Goal: Task Accomplishment & Management: Manage account settings

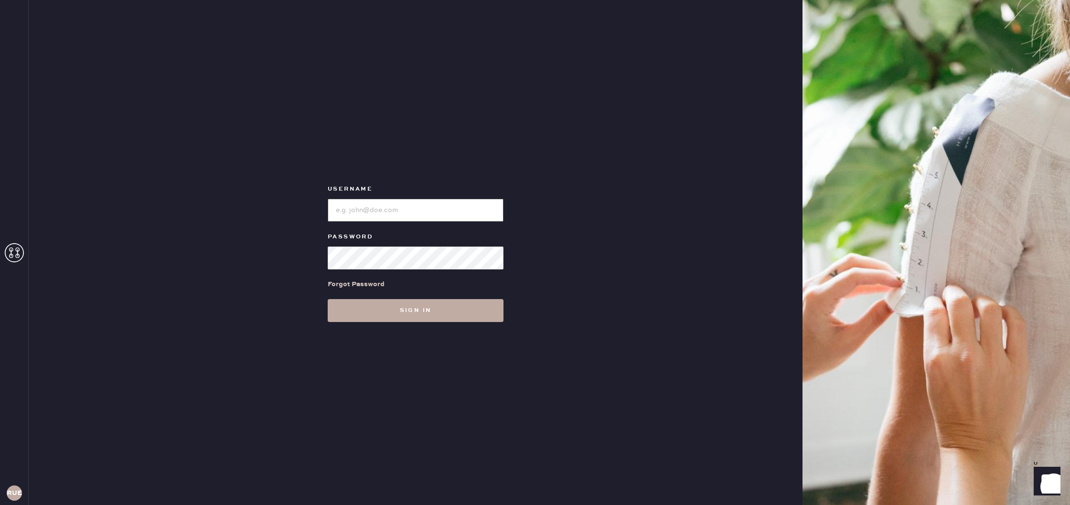
type input "reformationuppereastside"
click at [435, 313] on button "Sign in" at bounding box center [416, 310] width 176 height 23
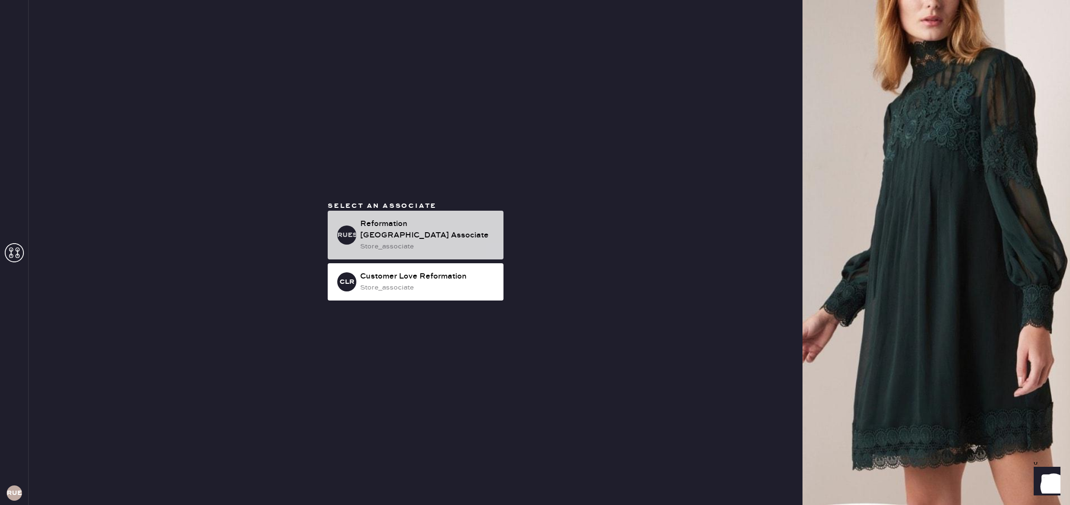
click at [424, 251] on div "store_associate" at bounding box center [428, 246] width 136 height 11
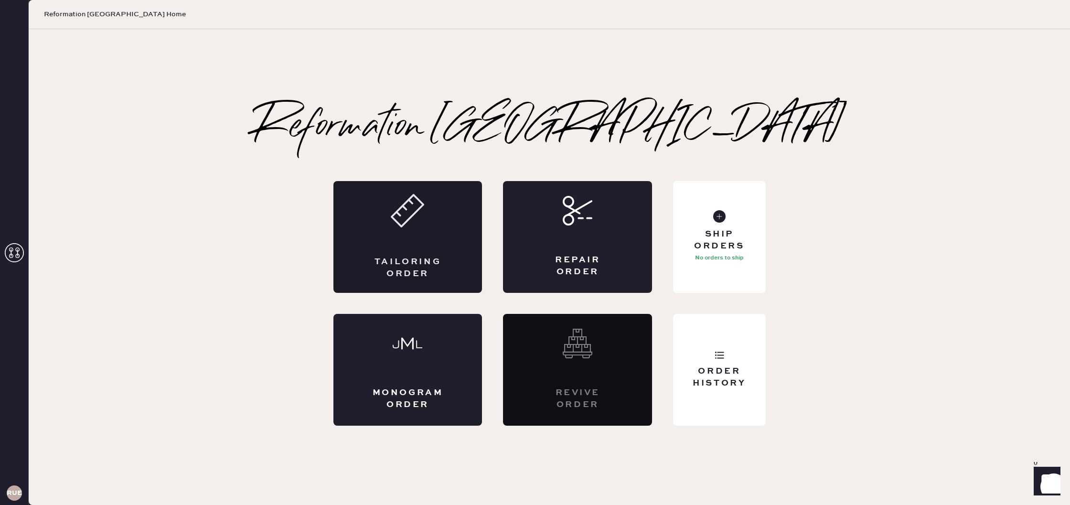
click at [414, 220] on icon at bounding box center [407, 210] width 33 height 33
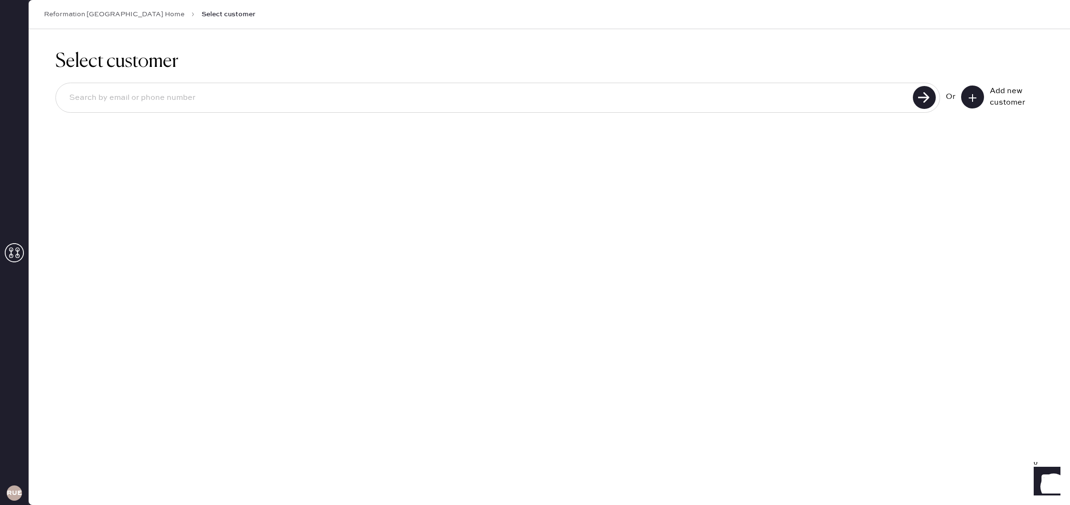
click at [975, 96] on icon at bounding box center [973, 98] width 10 height 10
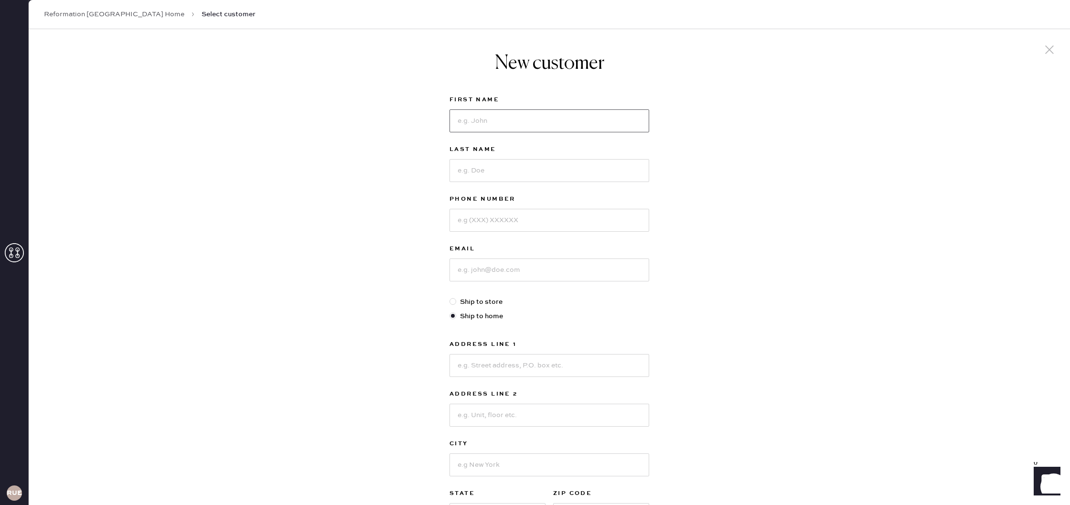
click at [560, 116] on input at bounding box center [549, 120] width 200 height 23
type input "B"
type input "[PERSON_NAME]"
drag, startPoint x: 591, startPoint y: 175, endPoint x: 598, endPoint y: 172, distance: 7.6
click at [591, 175] on input at bounding box center [549, 170] width 200 height 23
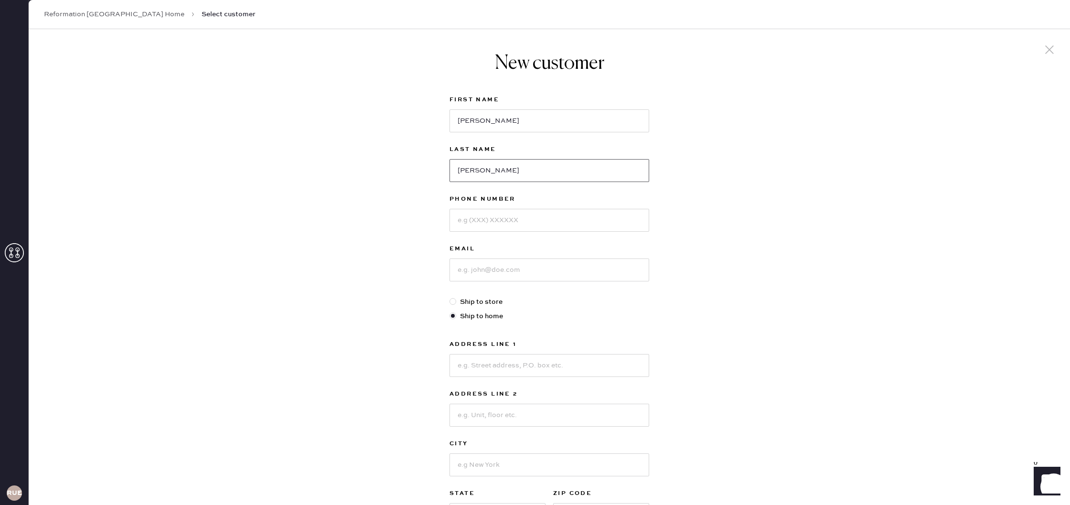
type input "[PERSON_NAME]"
click at [564, 230] on input at bounding box center [549, 220] width 200 height 23
click at [581, 219] on input at bounding box center [549, 220] width 200 height 23
paste input "13473235363"
click at [461, 223] on input "13473235363" at bounding box center [549, 220] width 200 height 23
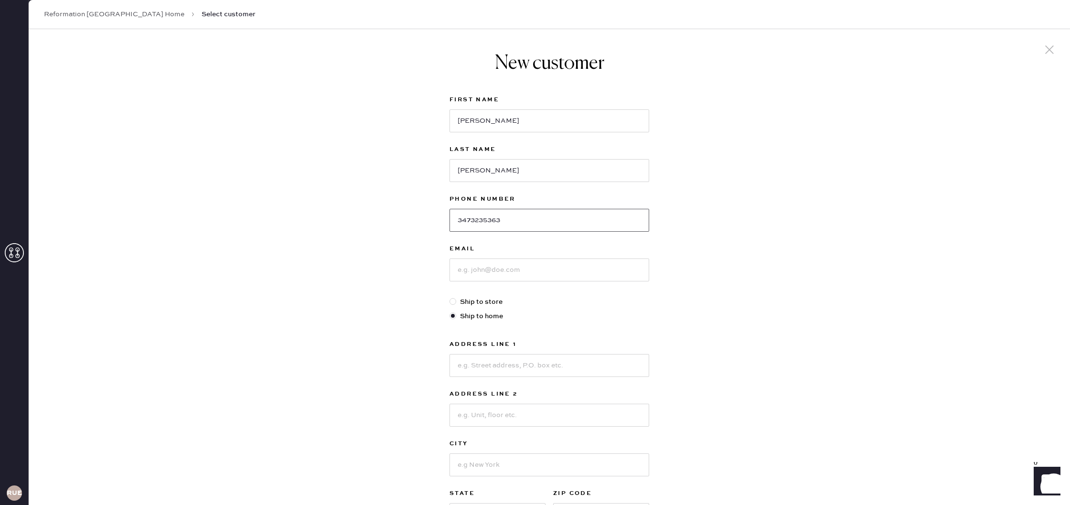
type input "3473235363"
click at [521, 275] on input at bounding box center [549, 269] width 200 height 23
click at [473, 271] on input at bounding box center [549, 269] width 200 height 23
paste input "[EMAIL_ADDRESS][DOMAIN_NAME]"
type input "[EMAIL_ADDRESS][DOMAIN_NAME]"
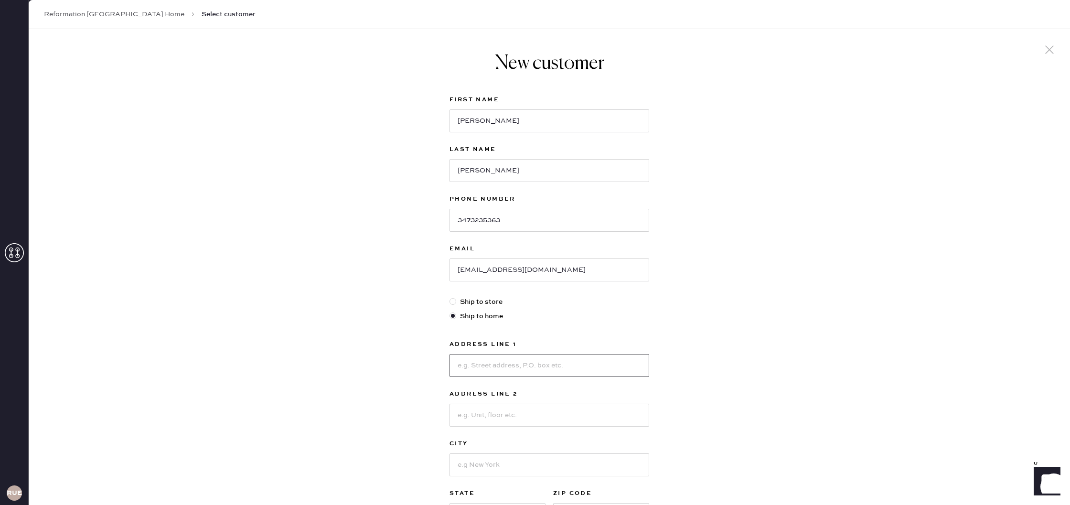
click at [541, 369] on input at bounding box center [549, 365] width 200 height 23
click at [480, 367] on input at bounding box center [549, 365] width 200 height 23
paste input "[STREET_ADDRESS]"
type input "[STREET_ADDRESS]"
drag, startPoint x: 513, startPoint y: 416, endPoint x: 526, endPoint y: 414, distance: 12.6
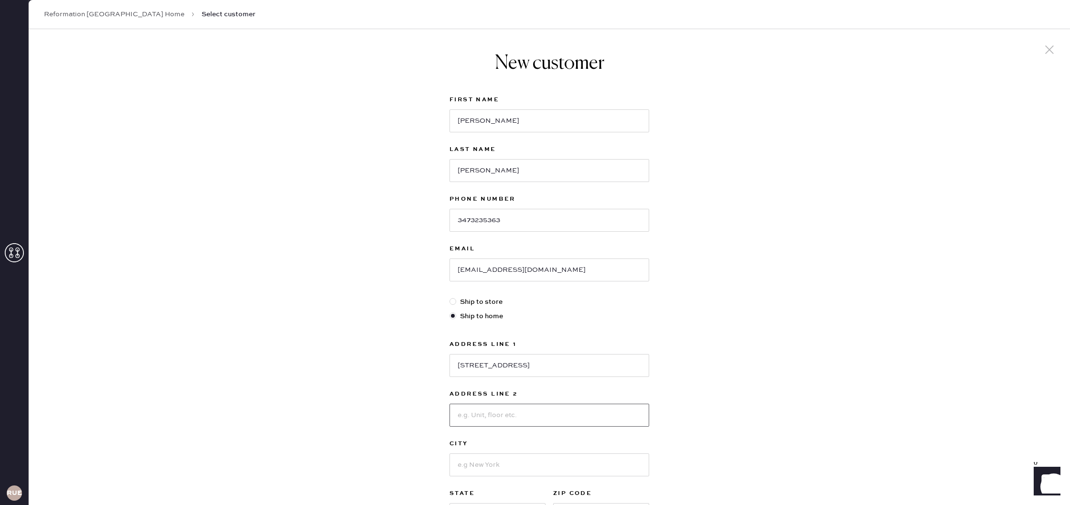
click at [514, 416] on input at bounding box center [549, 415] width 200 height 23
type input "Apt 5A"
click at [512, 367] on input "[STREET_ADDRESS]" at bounding box center [549, 365] width 200 height 23
click at [519, 463] on input at bounding box center [549, 464] width 200 height 23
click at [665, 415] on div "New customer First Name [PERSON_NAME] Last Name [PERSON_NAME] Phone Number [PHO…" at bounding box center [549, 325] width 1041 height 592
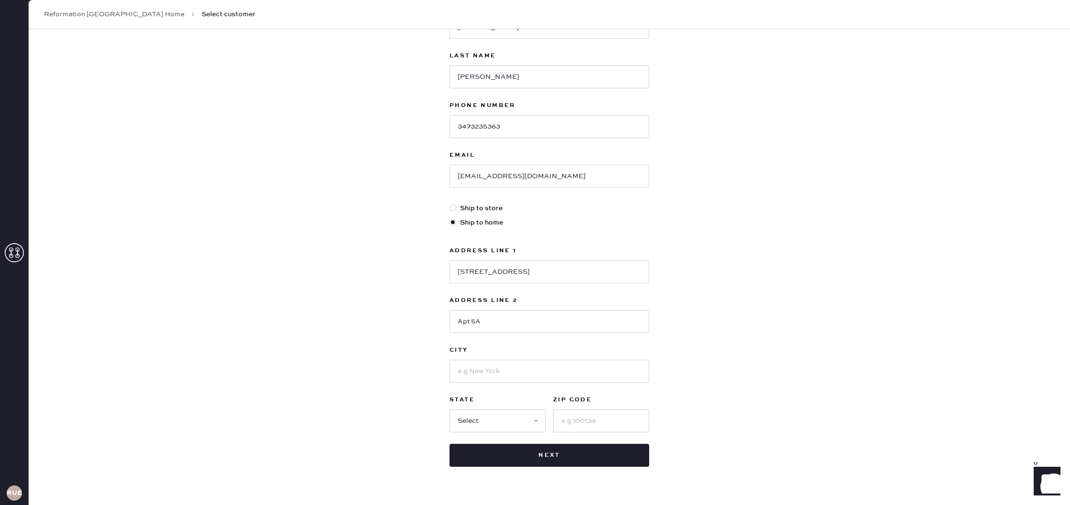
scroll to position [117, 0]
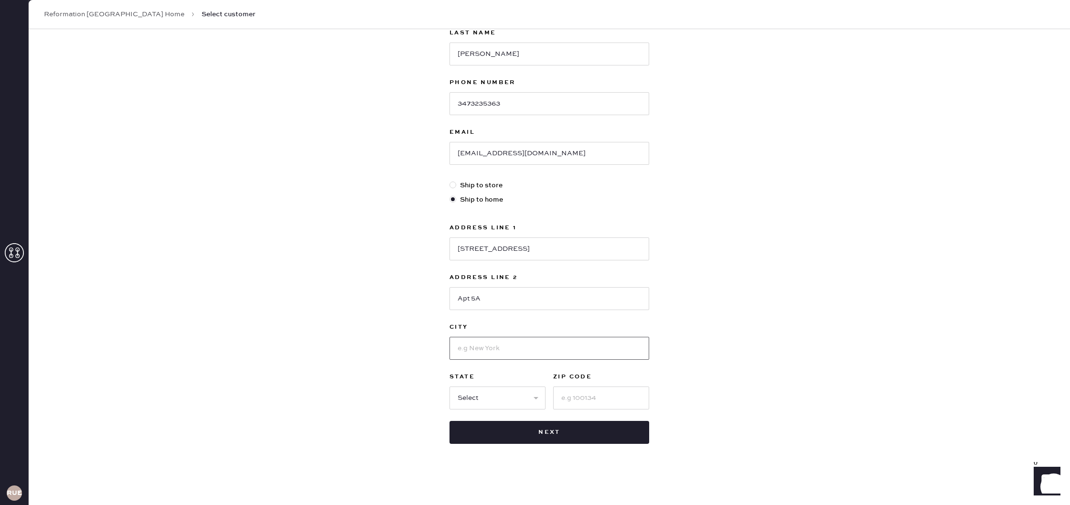
click at [504, 347] on input at bounding box center [549, 348] width 200 height 23
type input "[US_STATE]"
click at [495, 394] on select "Select AK AL AR AZ CA CO CT [GEOGRAPHIC_DATA] DE FL [GEOGRAPHIC_DATA] HI [GEOGR…" at bounding box center [497, 397] width 96 height 23
select select "NY"
click at [449, 386] on select "Select AK AL AR AZ CA CO CT [GEOGRAPHIC_DATA] DE FL [GEOGRAPHIC_DATA] HI [GEOGR…" at bounding box center [497, 397] width 96 height 23
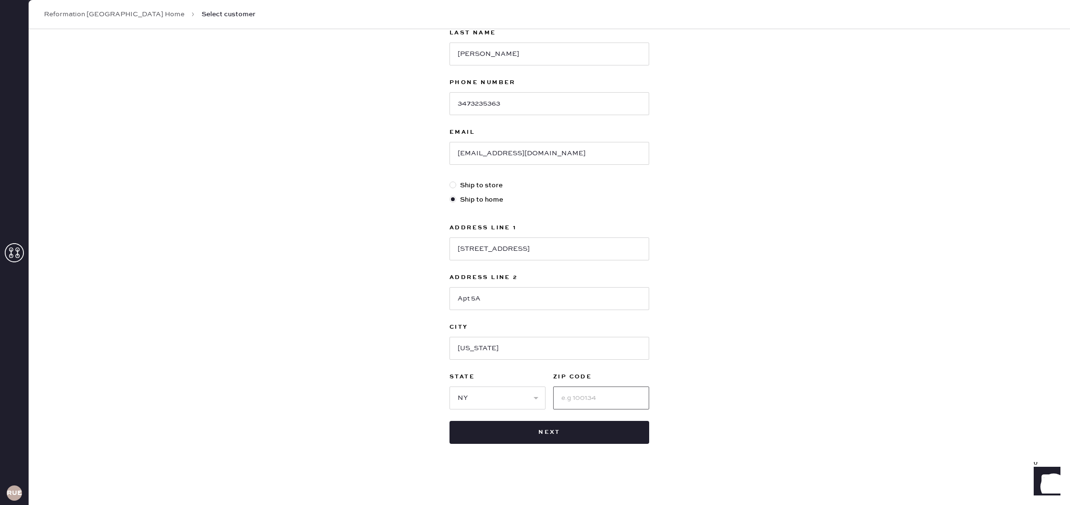
click at [582, 399] on input at bounding box center [601, 397] width 96 height 23
click at [602, 396] on input at bounding box center [601, 397] width 96 height 23
paste input "10075"
type input "10075"
click at [591, 436] on button "Next" at bounding box center [549, 432] width 200 height 23
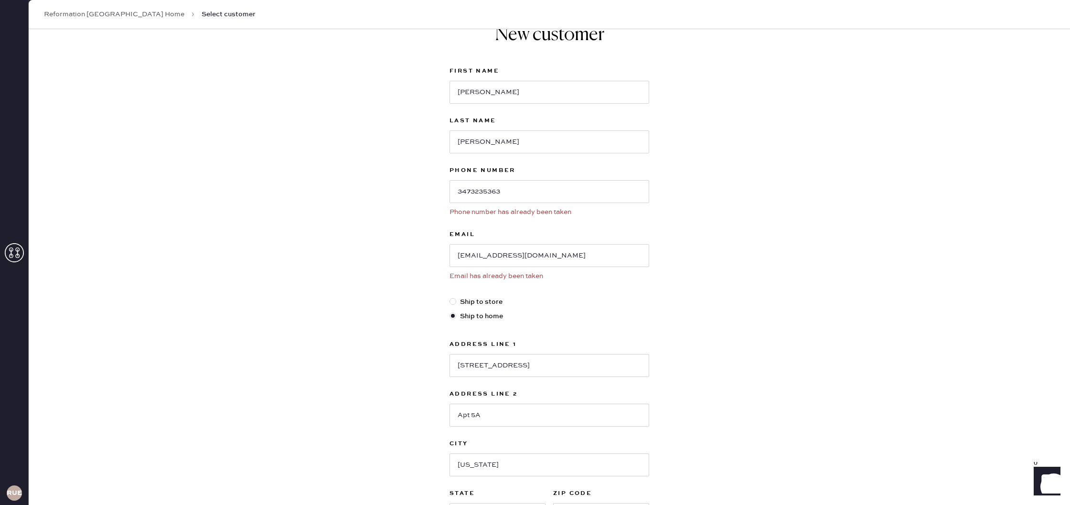
scroll to position [31, 0]
drag, startPoint x: 543, startPoint y: 251, endPoint x: 454, endPoint y: 250, distance: 88.4
click at [452, 249] on input "[EMAIL_ADDRESS][DOMAIN_NAME]" at bounding box center [549, 253] width 200 height 23
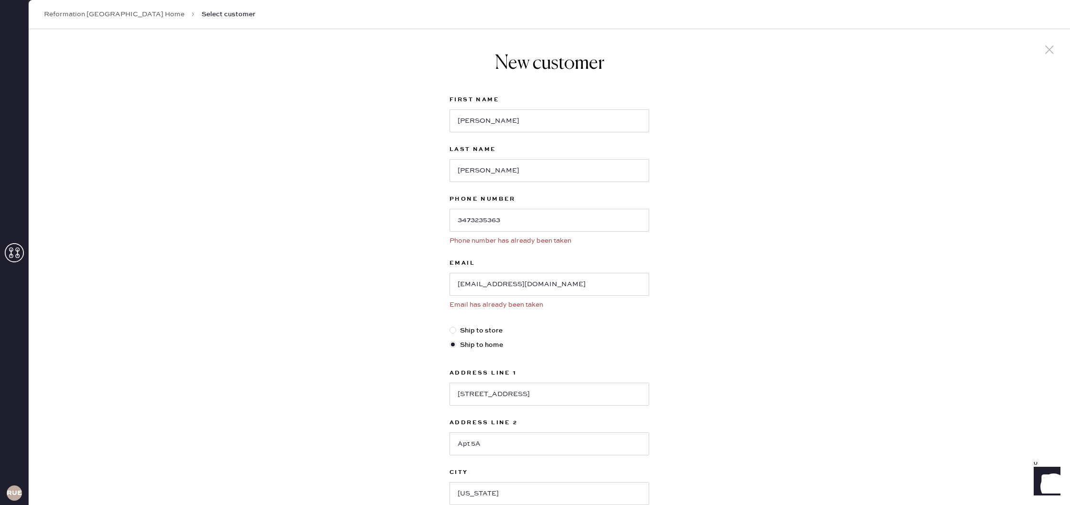
click at [131, 17] on link "Reformation [GEOGRAPHIC_DATA] Home" at bounding box center [114, 15] width 140 height 10
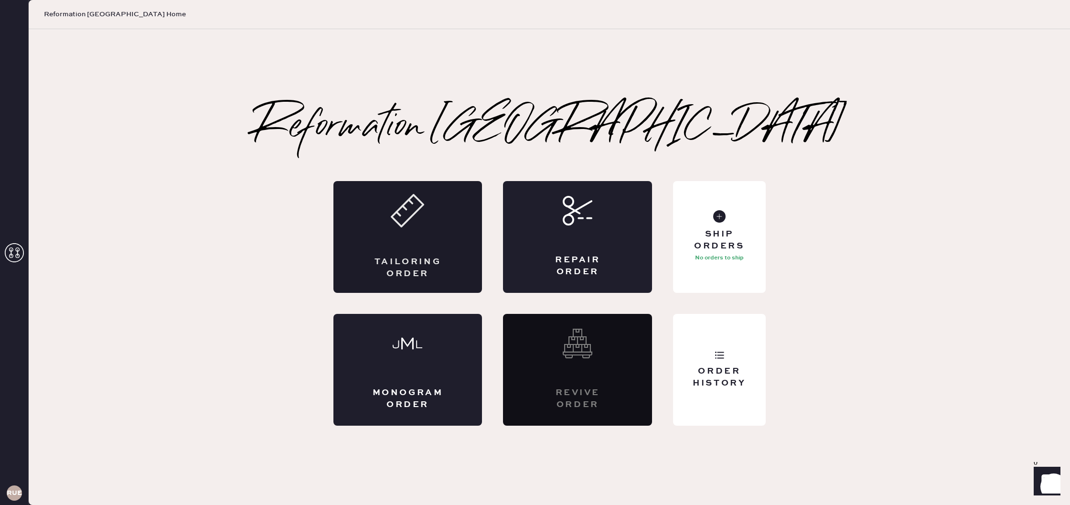
click at [429, 257] on div "Tailoring Order" at bounding box center [408, 268] width 73 height 24
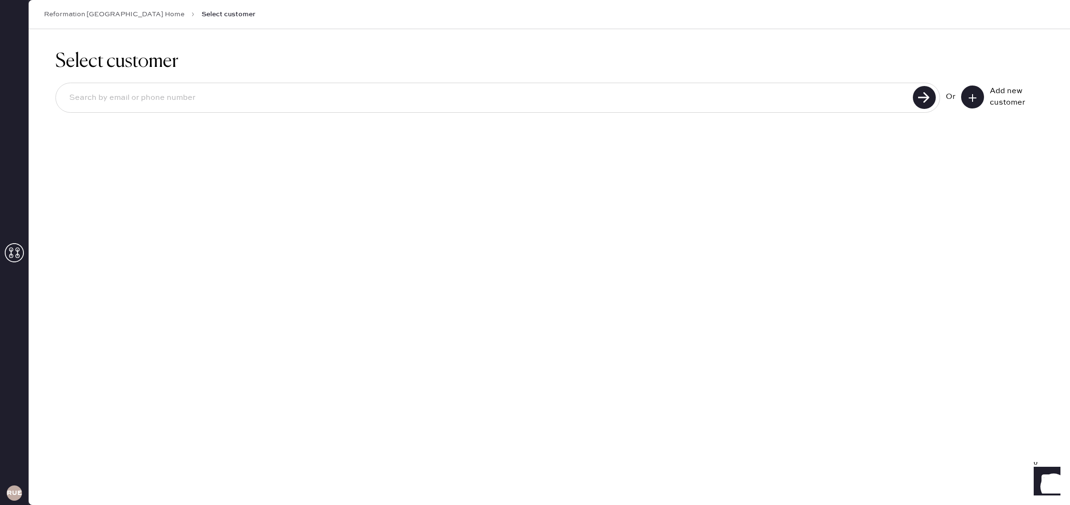
click at [408, 96] on input at bounding box center [486, 98] width 848 height 22
paste input "[EMAIL_ADDRESS][DOMAIN_NAME]"
type input "[EMAIL_ADDRESS][DOMAIN_NAME]"
click at [925, 96] on use at bounding box center [924, 97] width 23 height 23
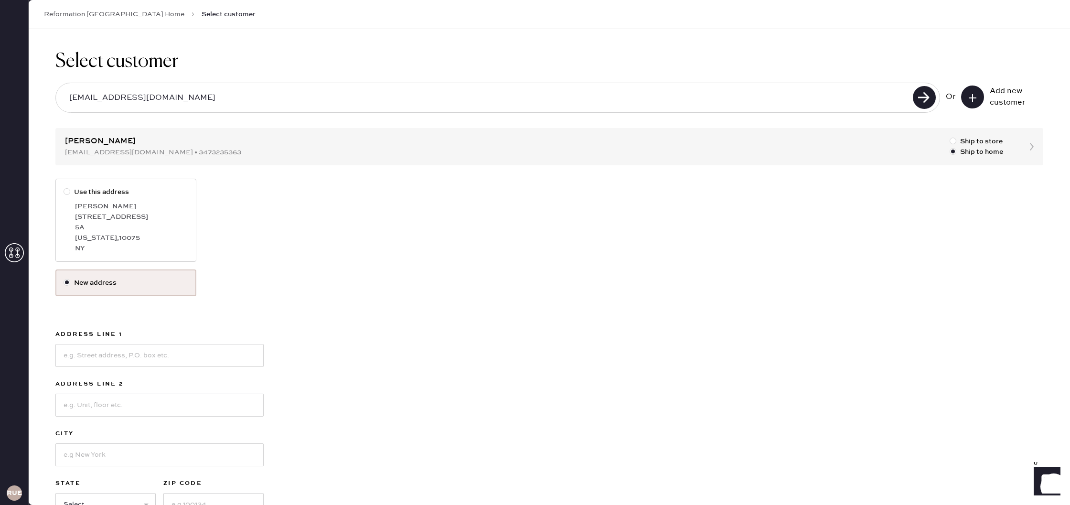
scroll to position [0, 0]
click at [113, 201] on div "[PERSON_NAME]" at bounding box center [131, 206] width 113 height 11
click at [64, 187] on input "Use this address" at bounding box center [64, 186] width 0 height 0
radio input "true"
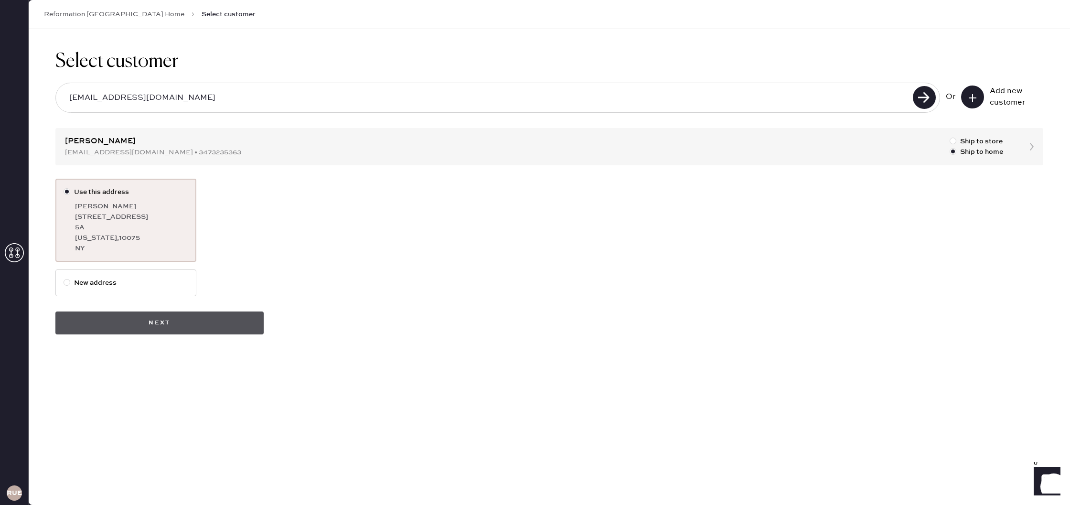
click at [180, 333] on button "Next" at bounding box center [159, 322] width 208 height 23
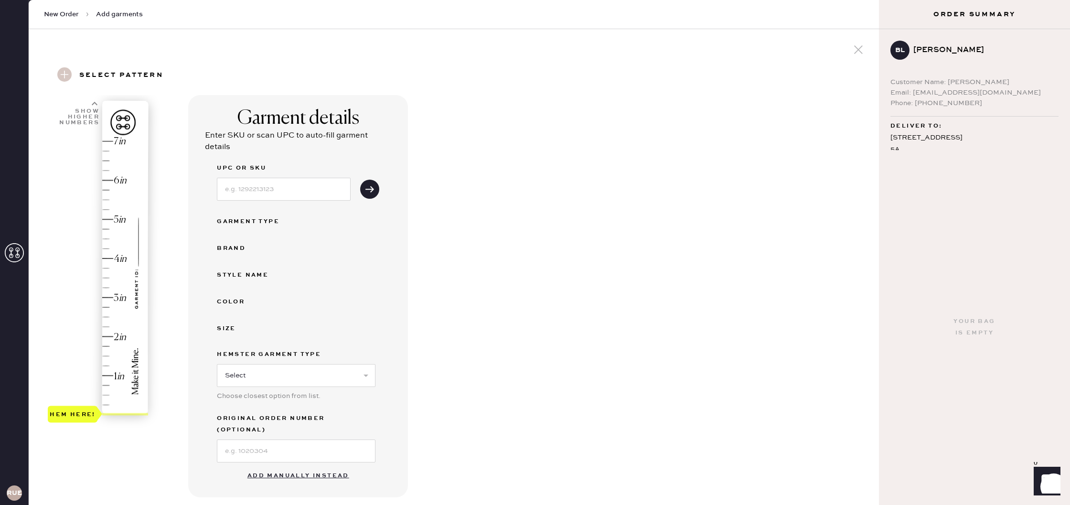
click at [319, 466] on button "Add manually instead" at bounding box center [298, 475] width 113 height 19
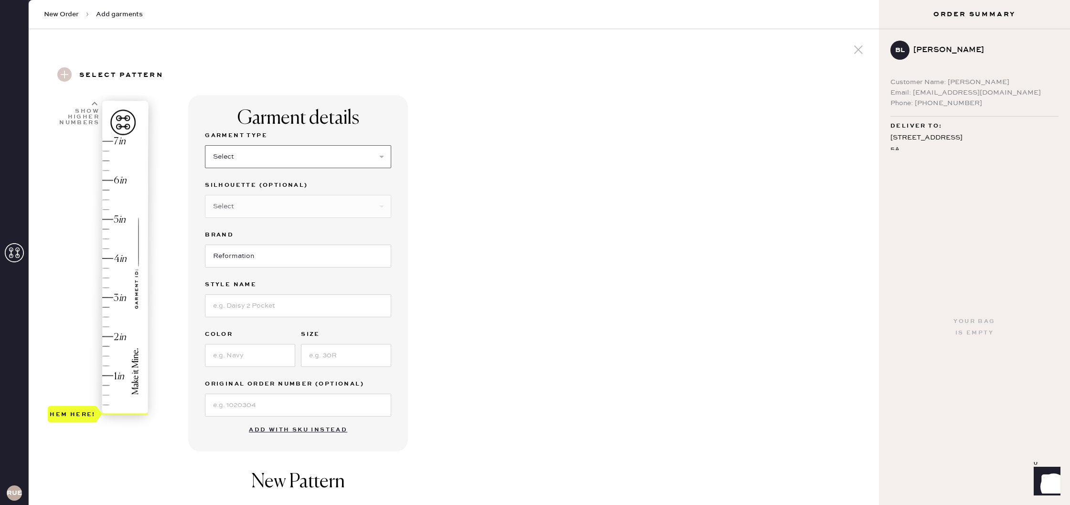
click at [338, 161] on select "Select Basic Skirt Jeans Leggings Pants Shorts Basic Sleeved Dress Basic Sleeve…" at bounding box center [298, 156] width 186 height 23
select select "14"
click at [205, 145] on select "Select Basic Skirt Jeans Leggings Pants Shorts Basic Sleeved Dress Basic Sleeve…" at bounding box center [298, 156] width 186 height 23
click at [306, 208] on select "Select Crop top Full Length Other" at bounding box center [298, 206] width 186 height 23
select select "71"
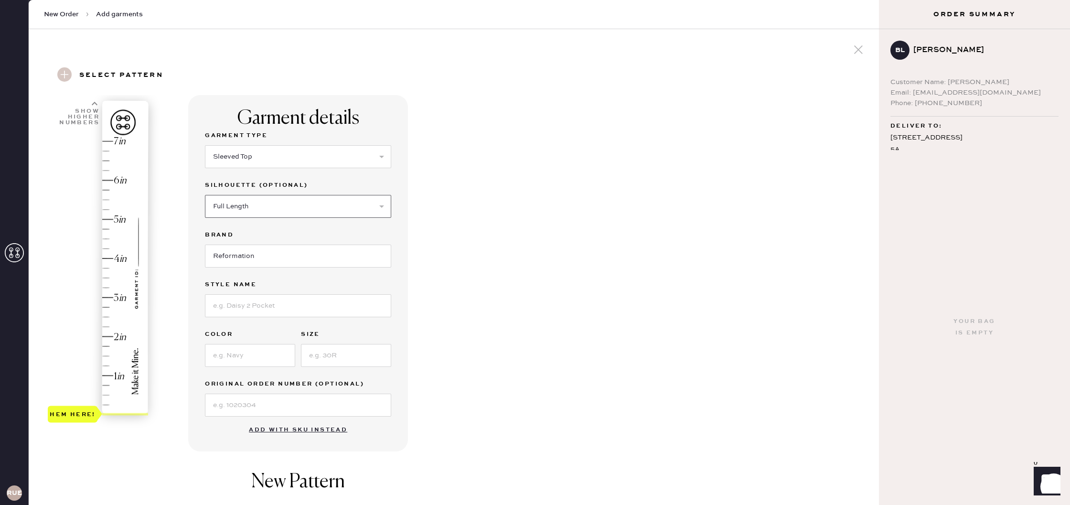
click at [205, 195] on select "Select Crop top Full Length Other" at bounding box center [298, 206] width 186 height 23
click at [294, 309] on input at bounding box center [298, 305] width 186 height 23
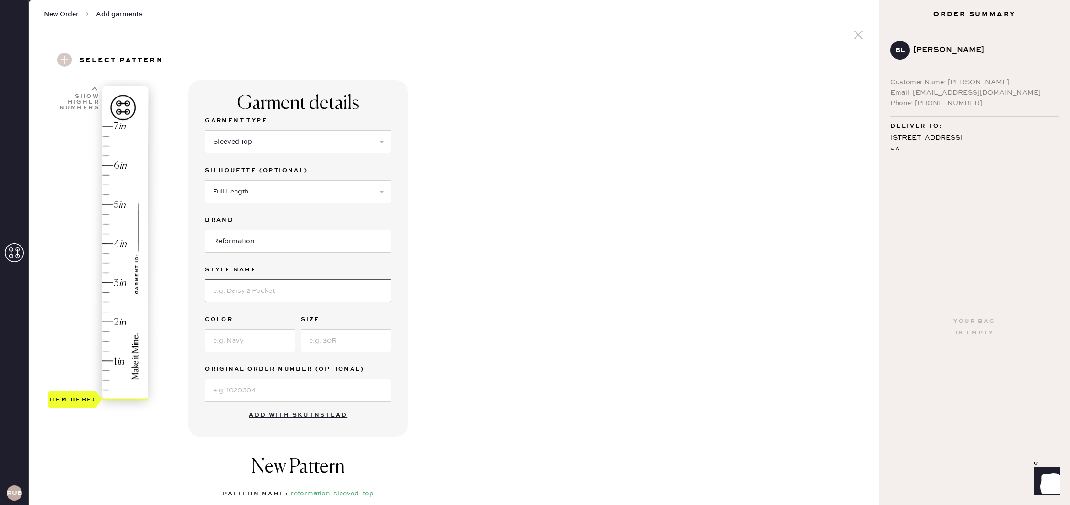
click at [310, 292] on input at bounding box center [298, 290] width 186 height 23
type input "Silas top"
type input "Snapdragon"
type input "XS"
click at [349, 391] on input at bounding box center [298, 390] width 186 height 23
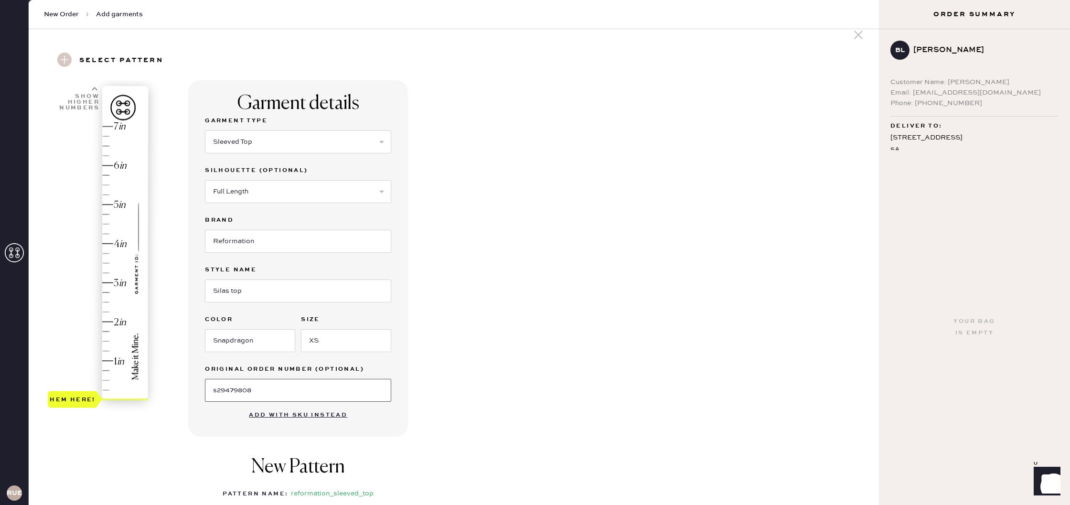
drag, startPoint x: 255, startPoint y: 387, endPoint x: 208, endPoint y: 391, distance: 47.4
click at [206, 391] on input "s29479808" at bounding box center [298, 390] width 186 height 23
type input "s29479808"
type input "3"
click at [108, 284] on div "Hem here!" at bounding box center [99, 263] width 102 height 282
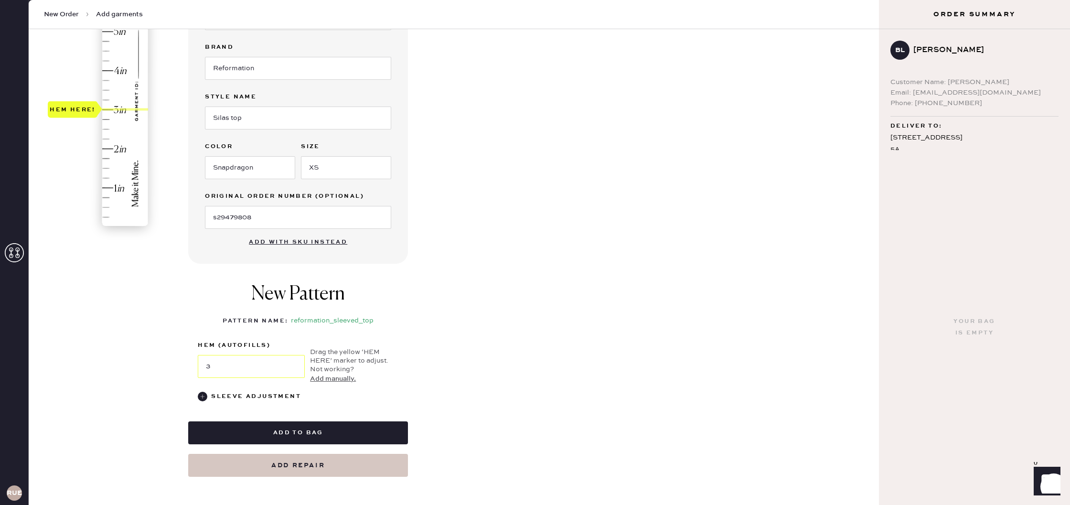
scroll to position [188, 0]
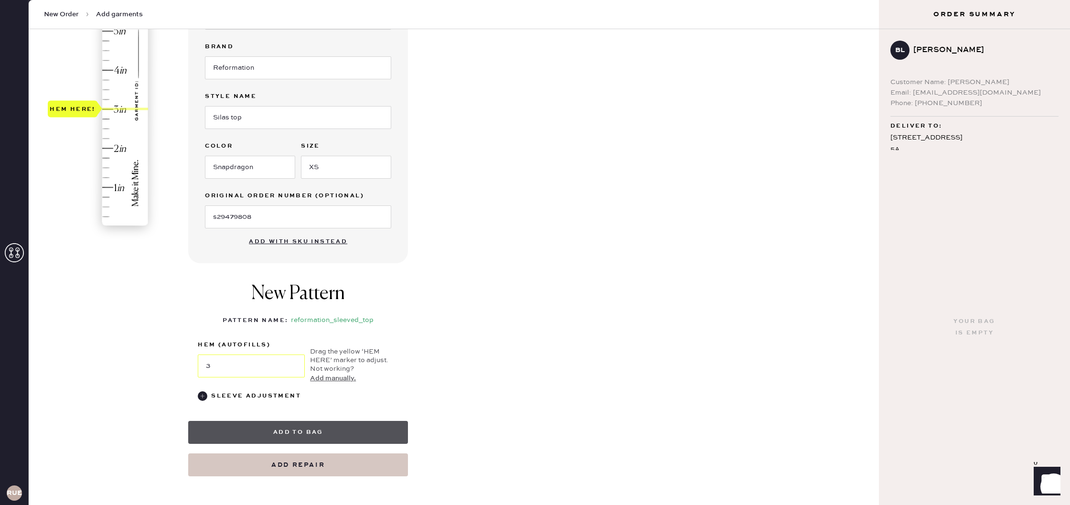
click at [362, 431] on button "Add to bag" at bounding box center [298, 432] width 220 height 23
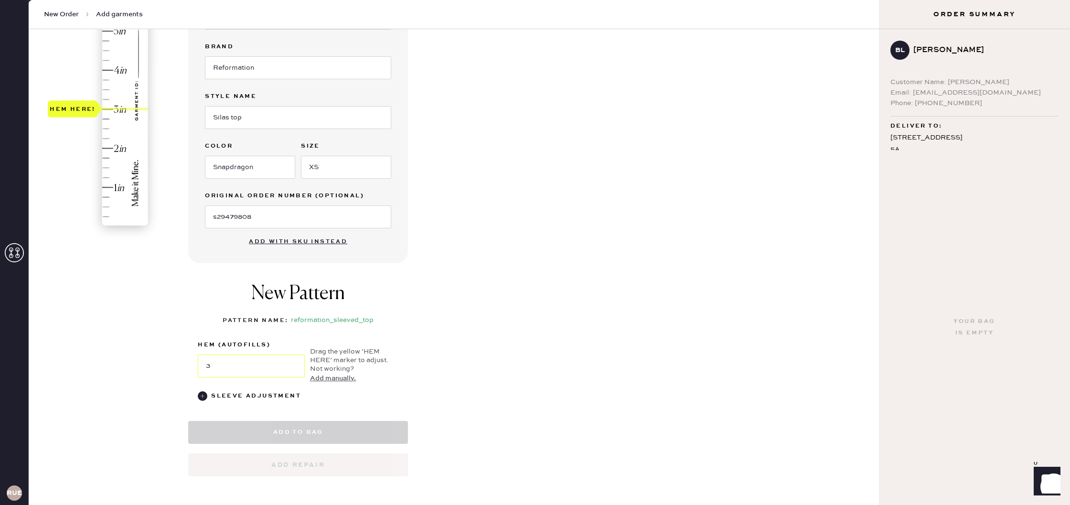
select select "14"
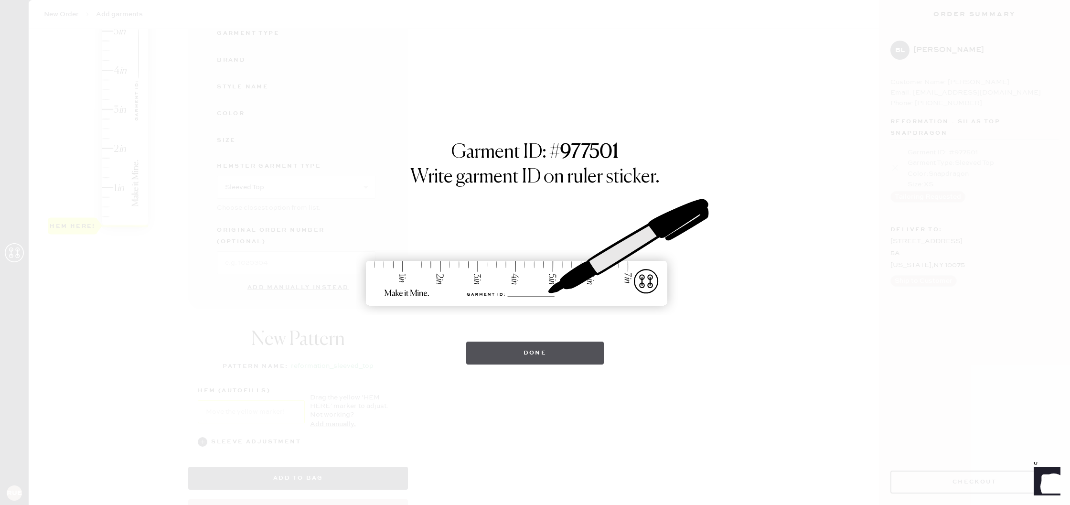
click at [562, 361] on button "Done" at bounding box center [535, 352] width 138 height 23
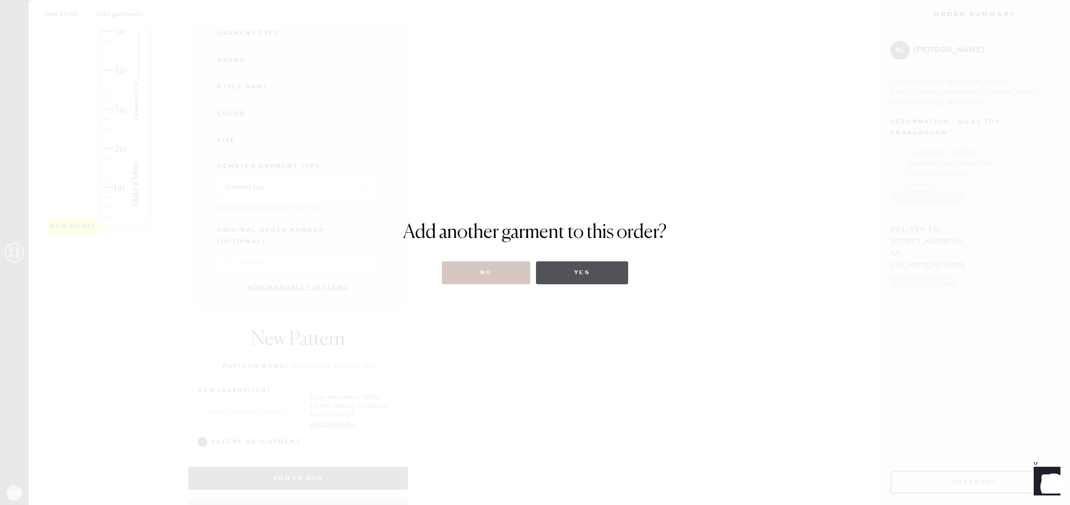
click at [603, 273] on button "Yes" at bounding box center [582, 272] width 92 height 23
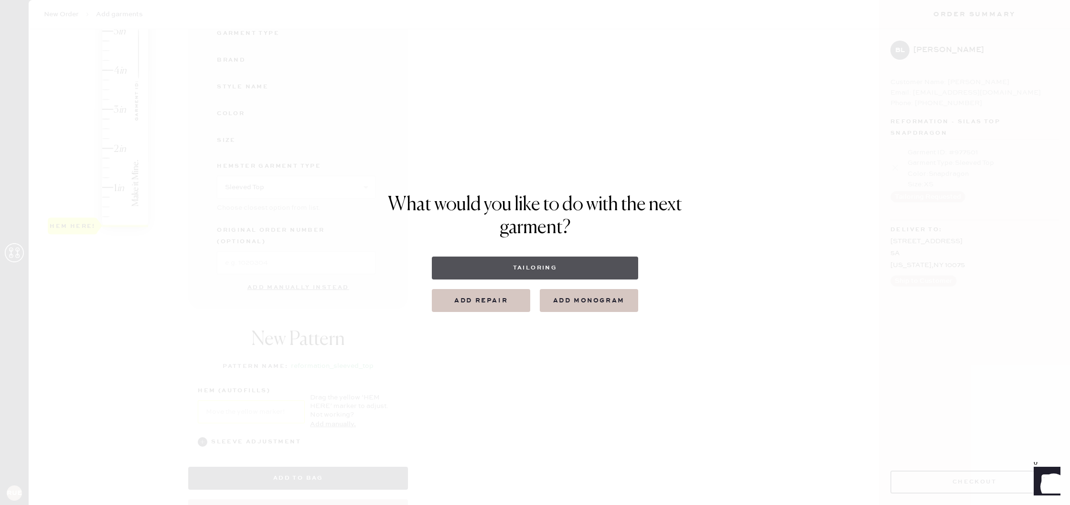
click at [554, 270] on button "Tailoring" at bounding box center [535, 267] width 206 height 23
select select
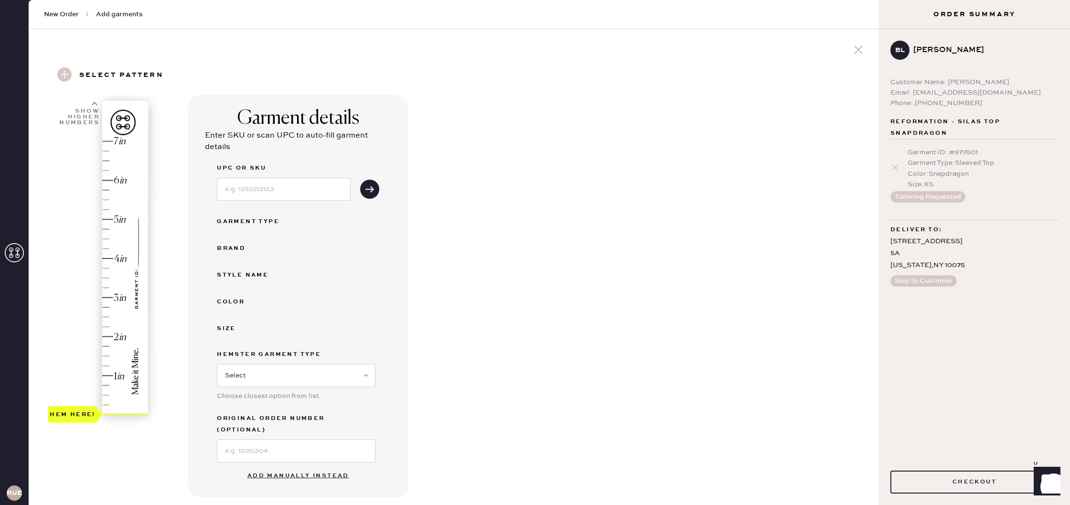
click at [325, 466] on button "Add manually instead" at bounding box center [298, 475] width 113 height 19
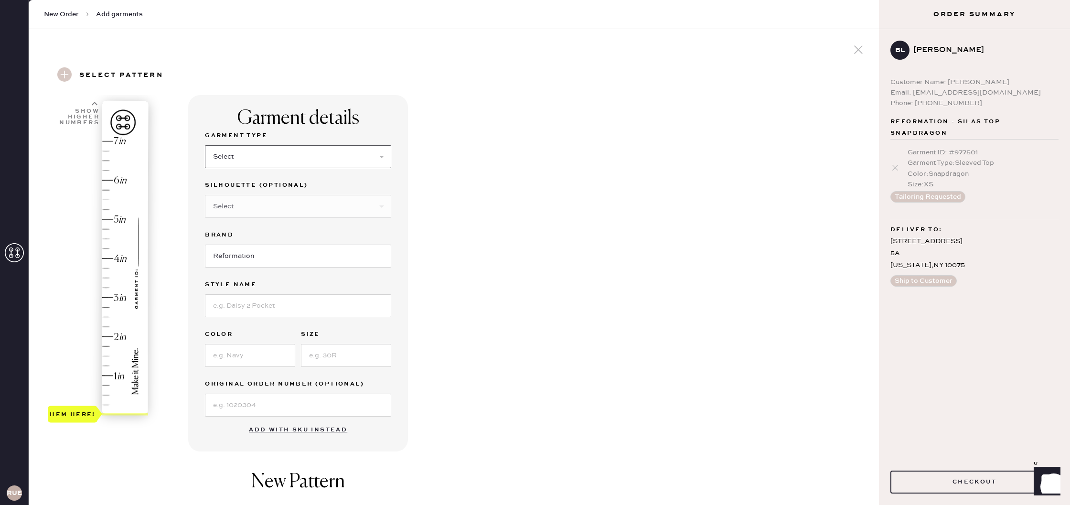
click at [260, 155] on select "Select Basic Skirt Jeans Leggings Pants Shorts Basic Sleeved Dress Basic Sleeve…" at bounding box center [298, 156] width 186 height 23
select select "14"
click at [205, 145] on select "Select Basic Skirt Jeans Leggings Pants Shorts Basic Sleeved Dress Basic Sleeve…" at bounding box center [298, 156] width 186 height 23
click at [278, 212] on select "Select Crop top Full Length Other" at bounding box center [298, 206] width 186 height 23
select select "71"
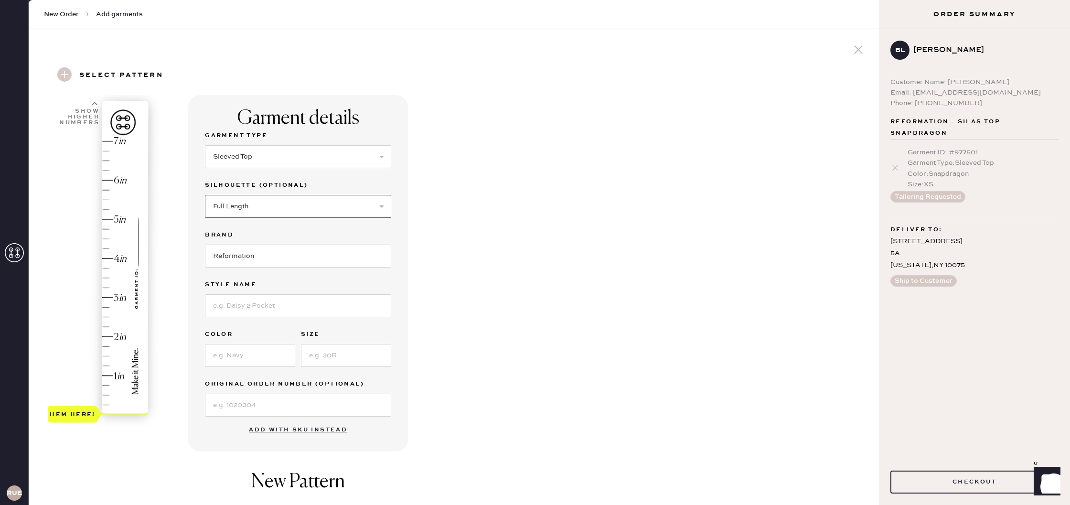
click at [205, 195] on select "Select Crop top Full Length Other" at bounding box center [298, 206] width 186 height 23
click at [303, 303] on input at bounding box center [298, 305] width 186 height 23
type input "[PERSON_NAME] Top"
click at [258, 359] on input at bounding box center [250, 355] width 90 height 23
type input "black"
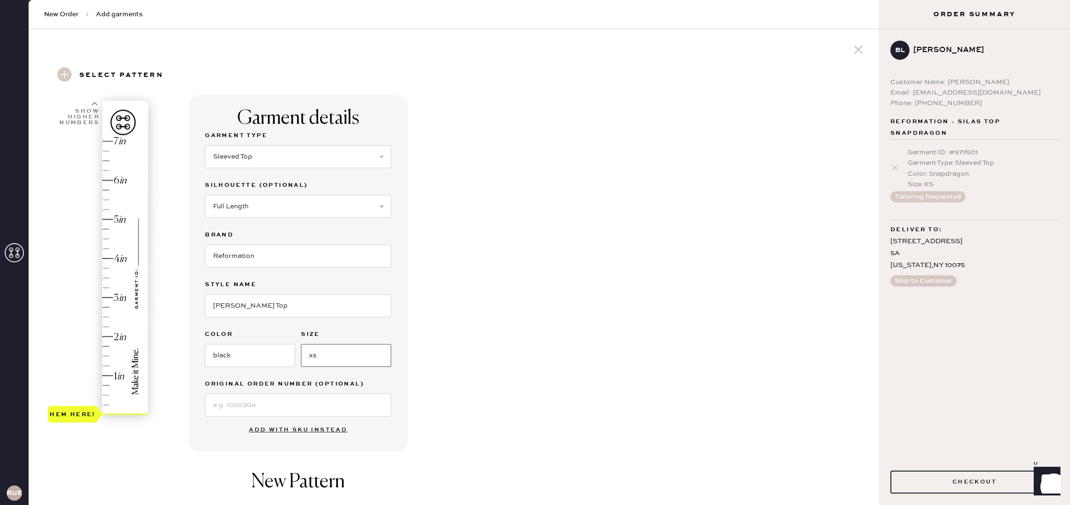
type input "XS"
click at [325, 406] on input at bounding box center [298, 405] width 186 height 23
paste input "s29479808"
type input "s29479808"
type input "2.5"
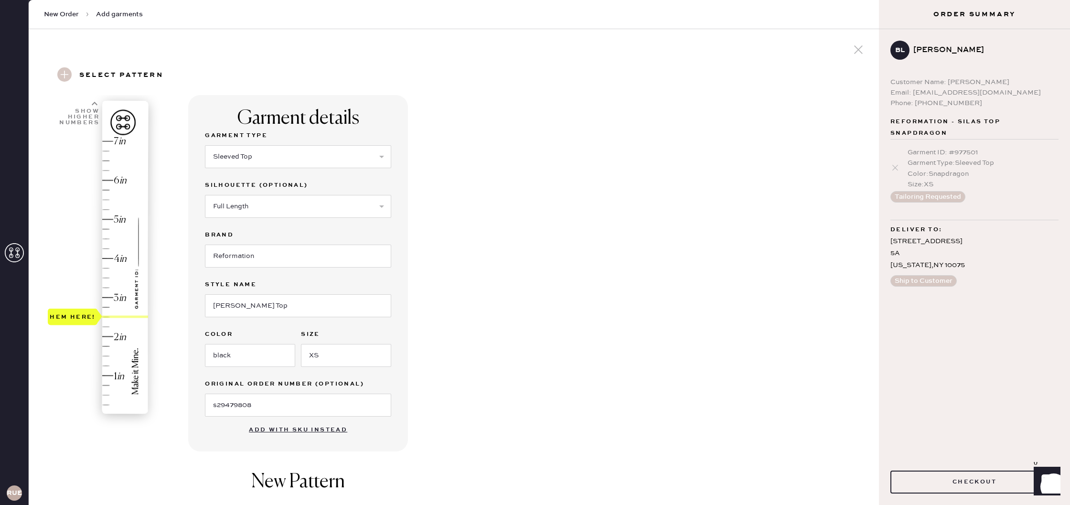
click at [109, 318] on div "Hem here!" at bounding box center [99, 278] width 102 height 282
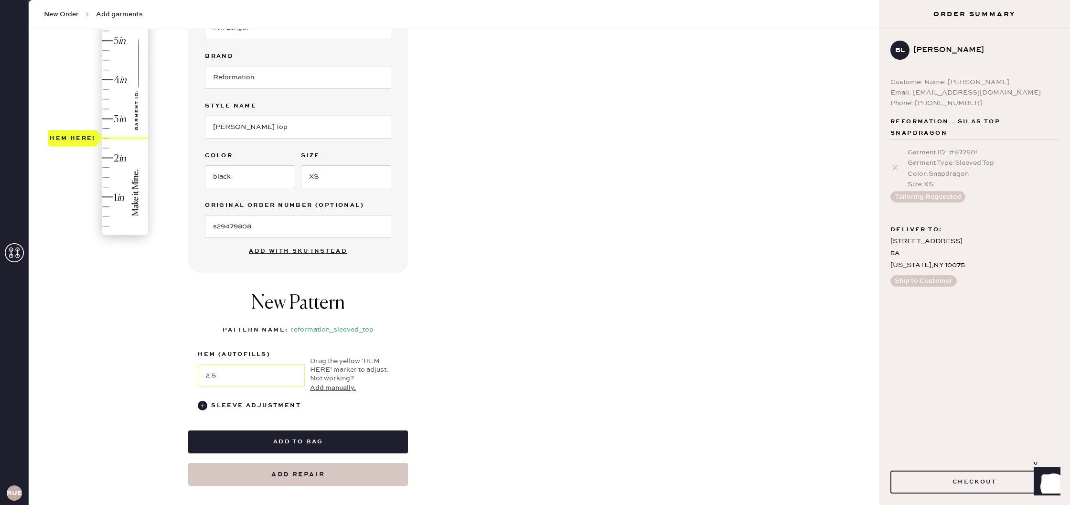
scroll to position [180, 0]
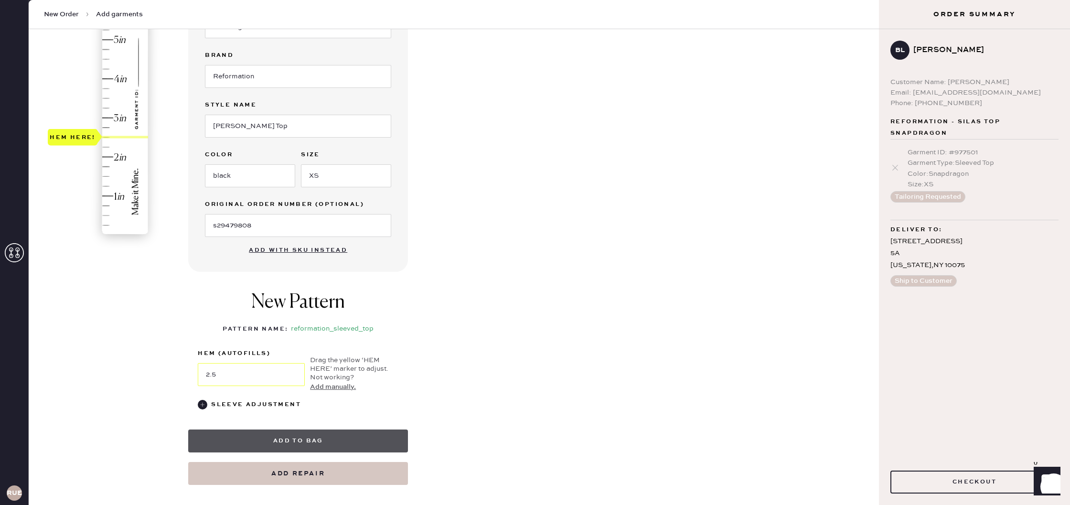
click at [288, 440] on button "Add to bag" at bounding box center [298, 440] width 220 height 23
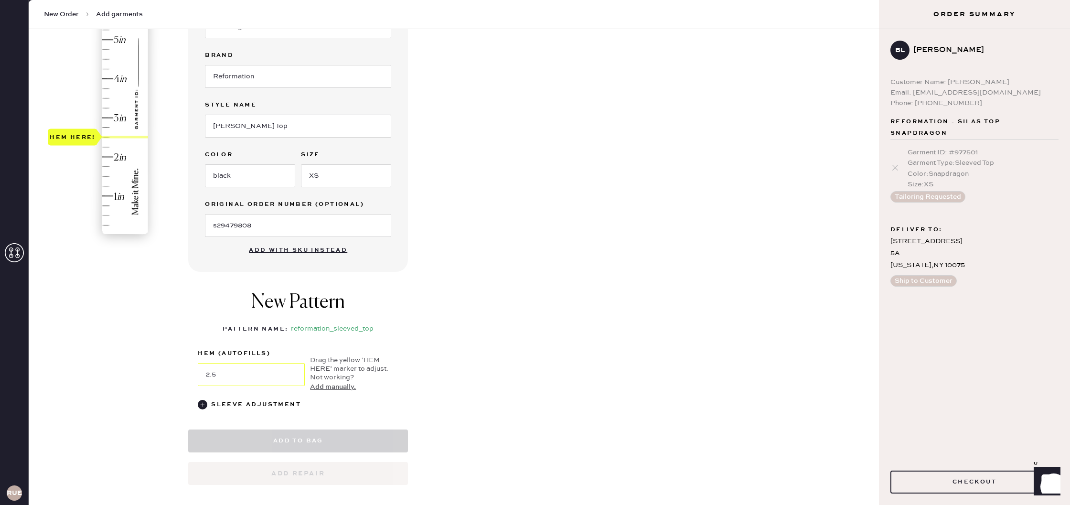
select select "14"
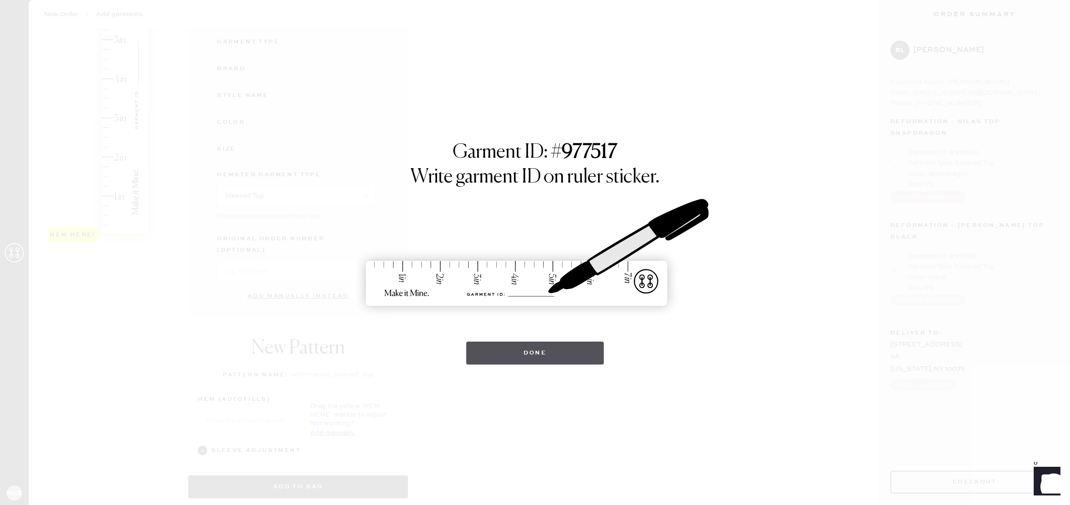
click at [522, 356] on button "Done" at bounding box center [535, 352] width 138 height 23
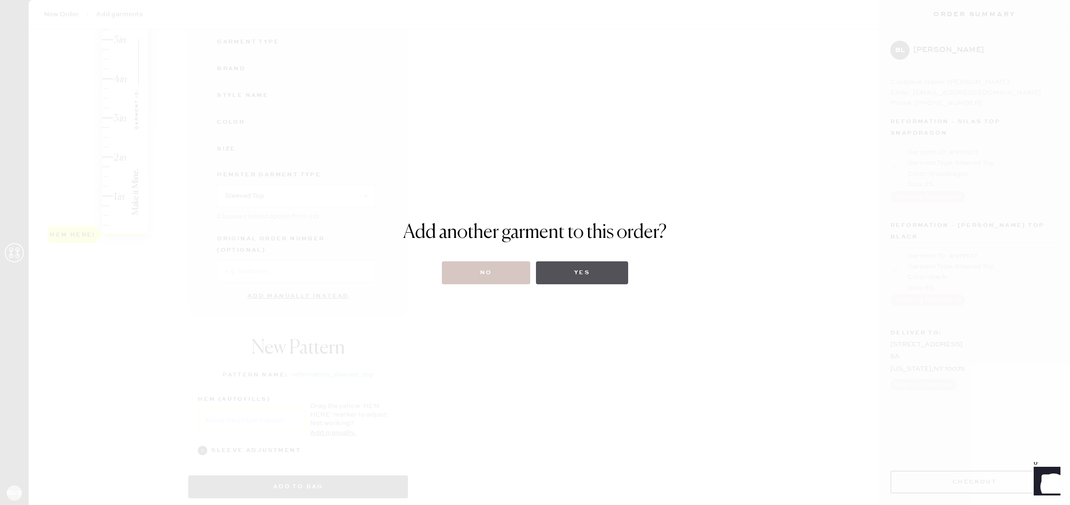
click at [611, 269] on button "Yes" at bounding box center [582, 272] width 92 height 23
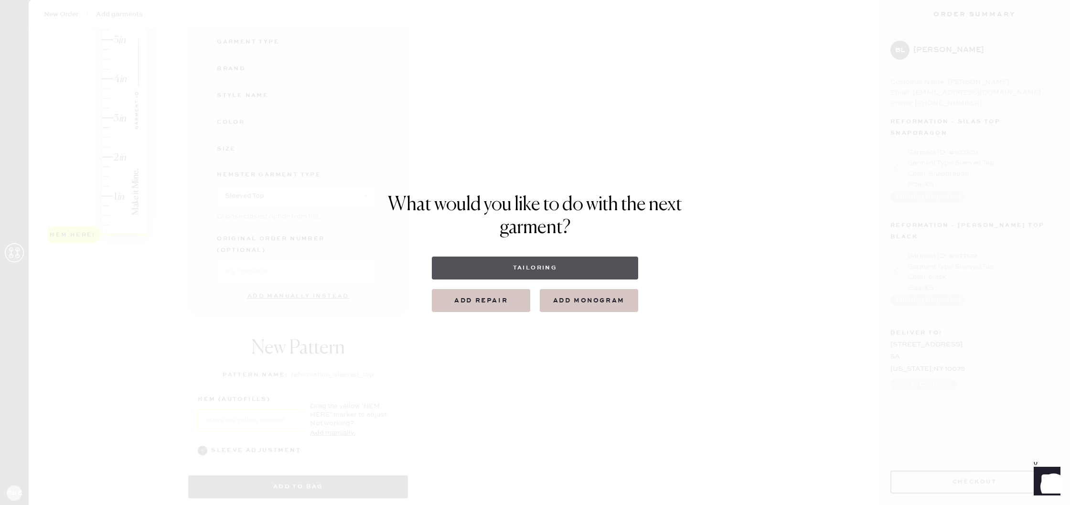
click at [564, 263] on button "Tailoring" at bounding box center [535, 267] width 206 height 23
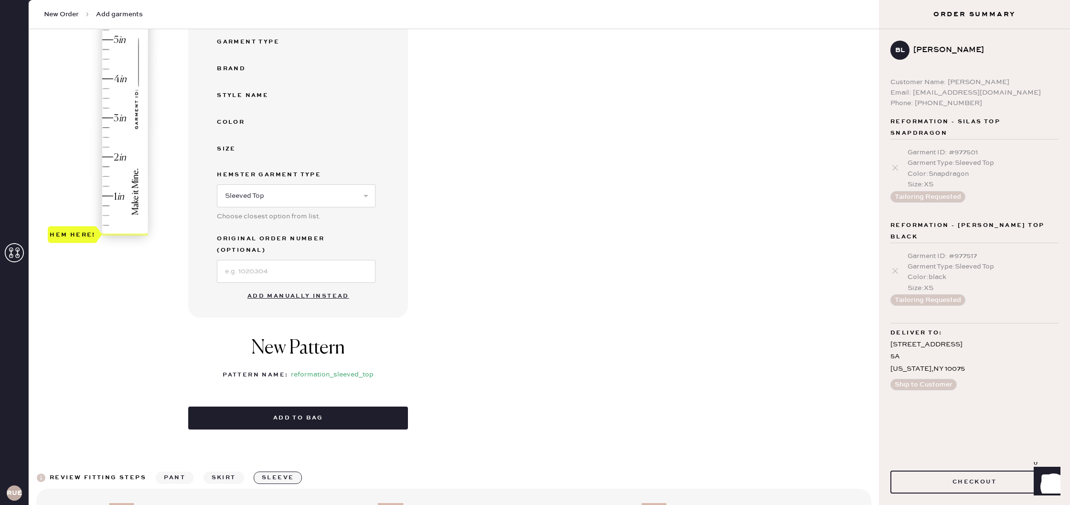
select select
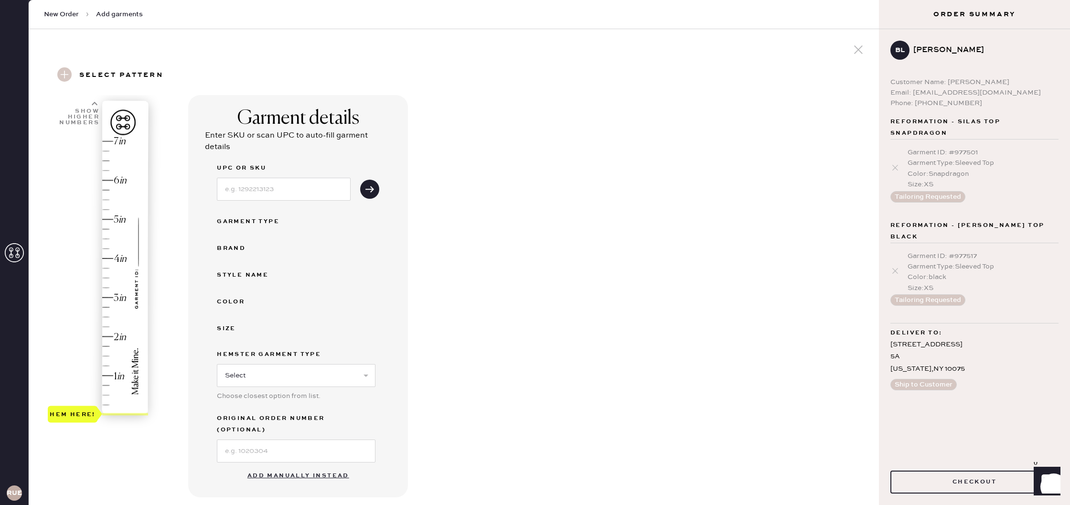
click at [315, 466] on button "Add manually instead" at bounding box center [298, 475] width 113 height 19
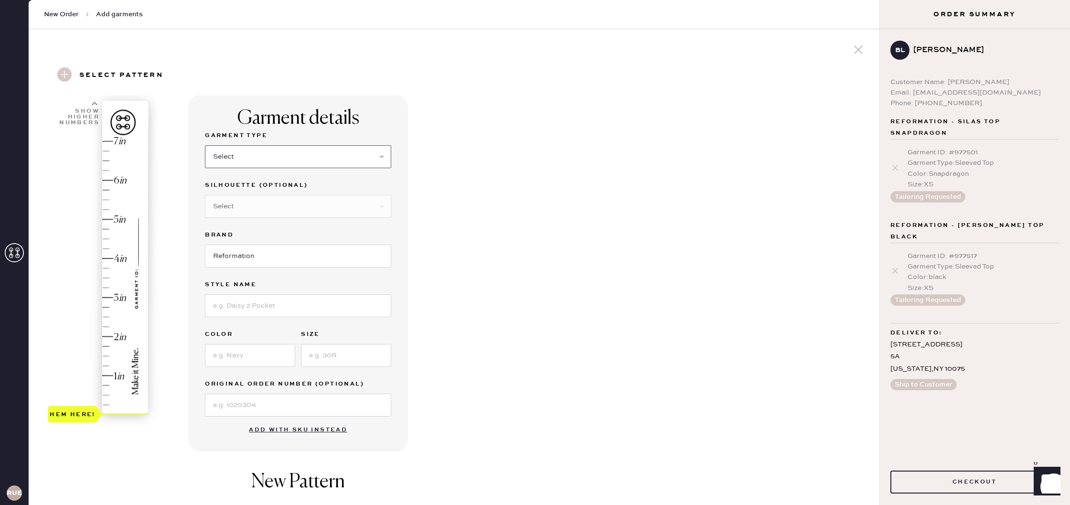
click at [301, 152] on select "Select Basic Skirt Jeans Leggings Pants Shorts Basic Sleeved Dress Basic Sleeve…" at bounding box center [298, 156] width 186 height 23
select select "14"
click at [205, 145] on select "Select Basic Skirt Jeans Leggings Pants Shorts Basic Sleeved Dress Basic Sleeve…" at bounding box center [298, 156] width 186 height 23
click at [277, 211] on select "Select Crop top Full Length Other" at bounding box center [298, 206] width 186 height 23
select select "71"
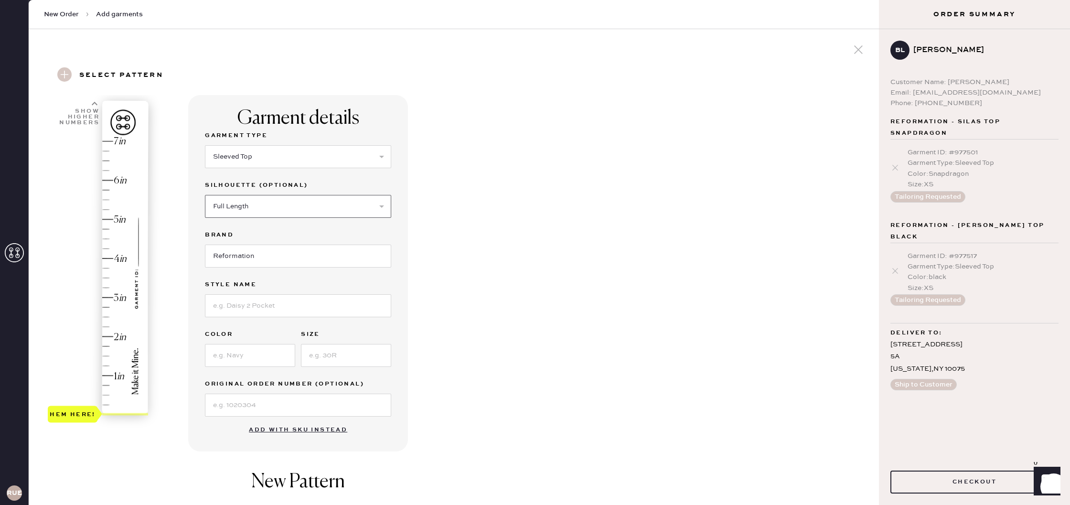
click at [205, 195] on select "Select Crop top Full Length Other" at bounding box center [298, 206] width 186 height 23
click at [282, 305] on input at bounding box center [298, 305] width 186 height 23
click at [290, 302] on input at bounding box center [298, 305] width 186 height 23
type input "Val knitb top"
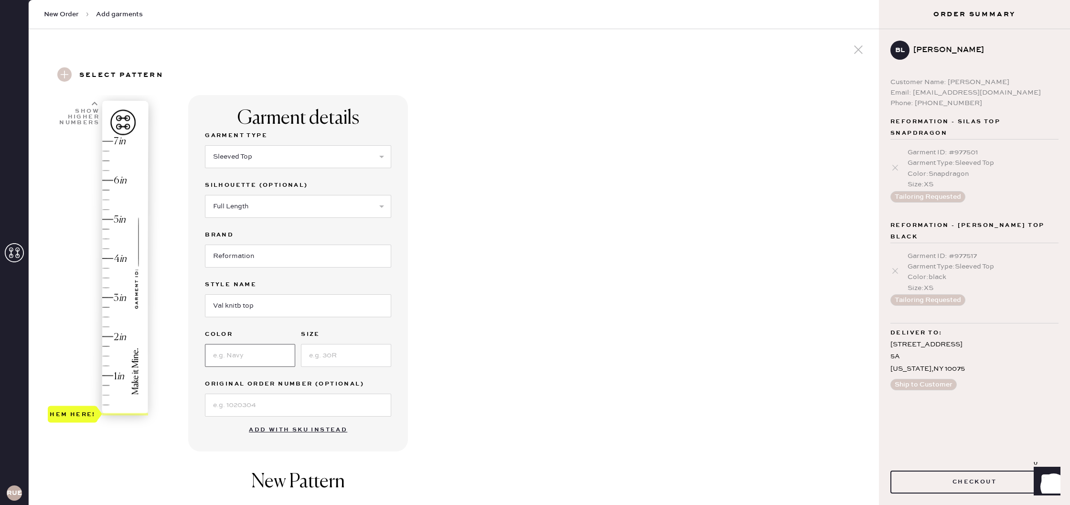
scroll to position [1, 0]
click at [272, 351] on input at bounding box center [250, 353] width 90 height 23
type input "pink"
click at [352, 352] on input at bounding box center [346, 355] width 90 height 23
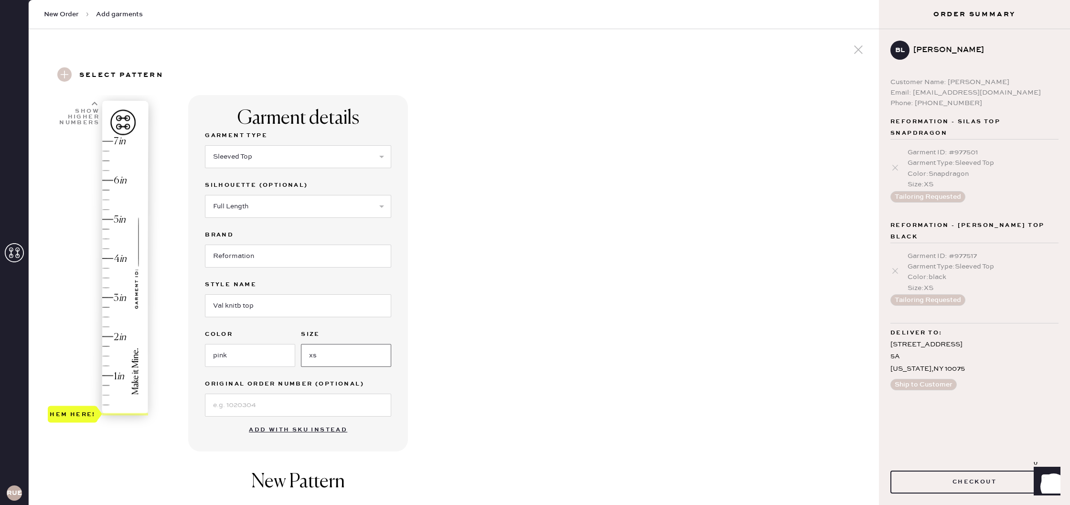
type input "XS"
click at [338, 404] on input at bounding box center [298, 405] width 186 height 23
paste input "s29479808"
type input "s29479808"
type input "2.5"
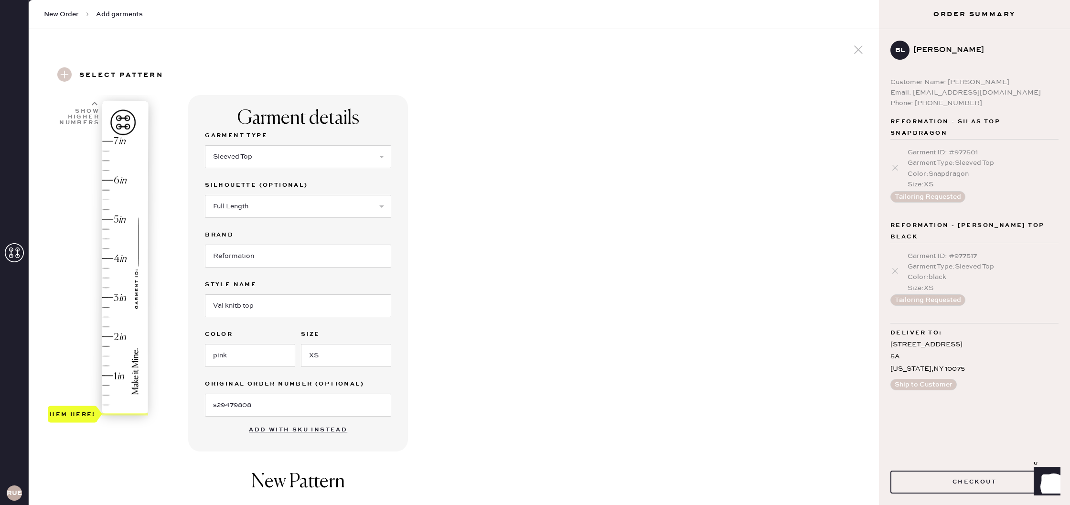
click at [107, 318] on div "Hem here!" at bounding box center [99, 278] width 102 height 282
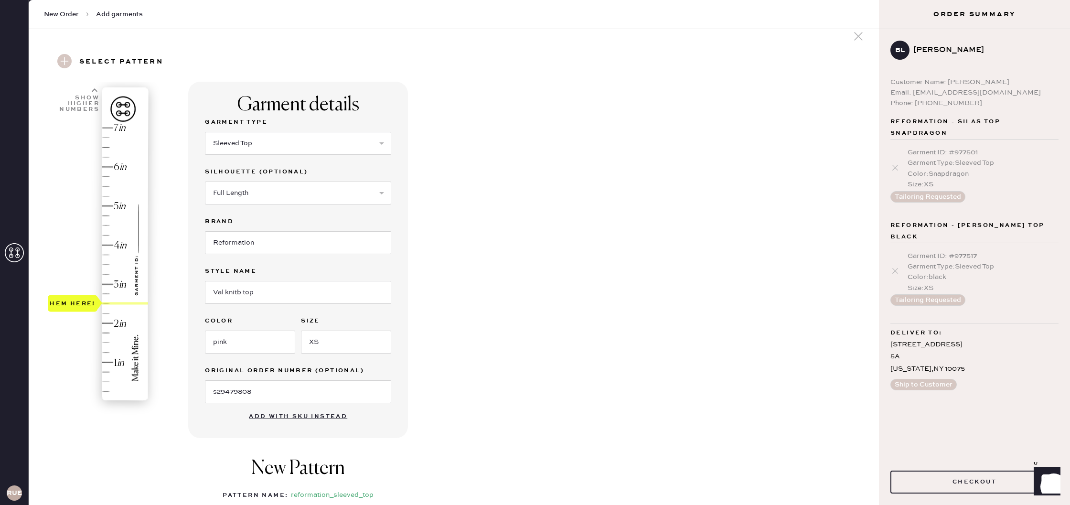
scroll to position [14, 0]
click at [242, 291] on input "Val knitb top" at bounding box center [298, 291] width 186 height 23
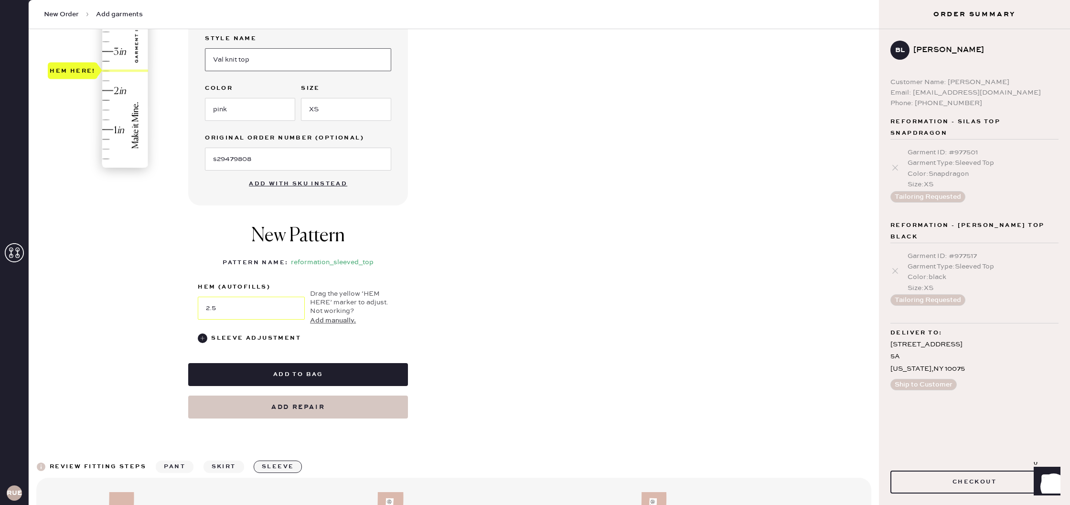
scroll to position [247, 0]
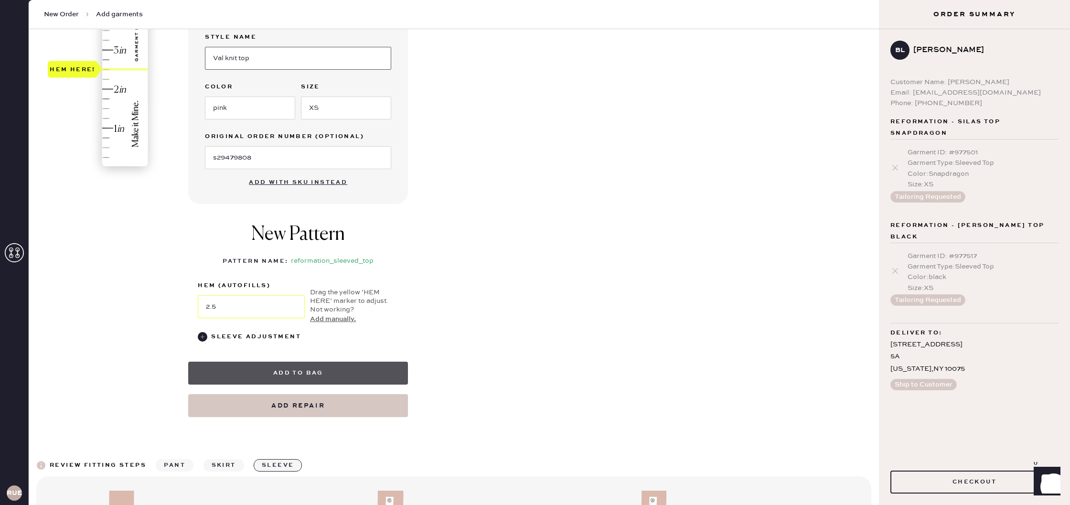
type input "Val knit top"
click at [369, 373] on button "Add to bag" at bounding box center [298, 373] width 220 height 23
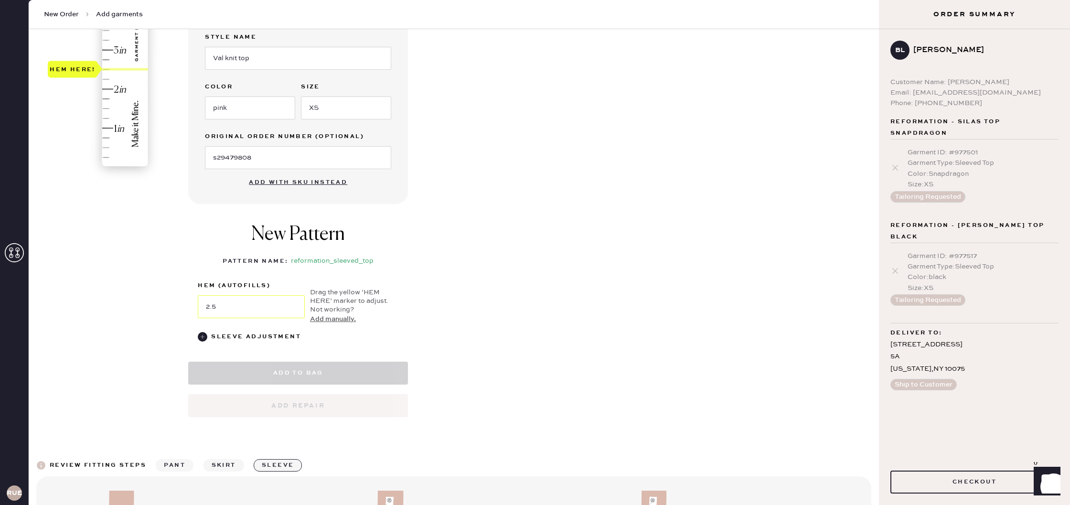
scroll to position [246, 0]
select select "14"
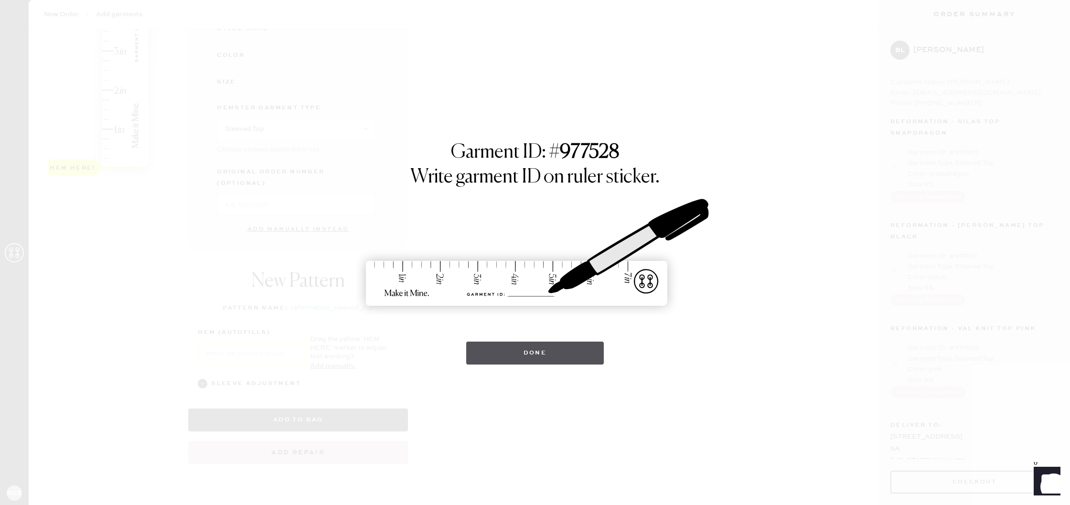
click at [556, 354] on button "Done" at bounding box center [535, 352] width 138 height 23
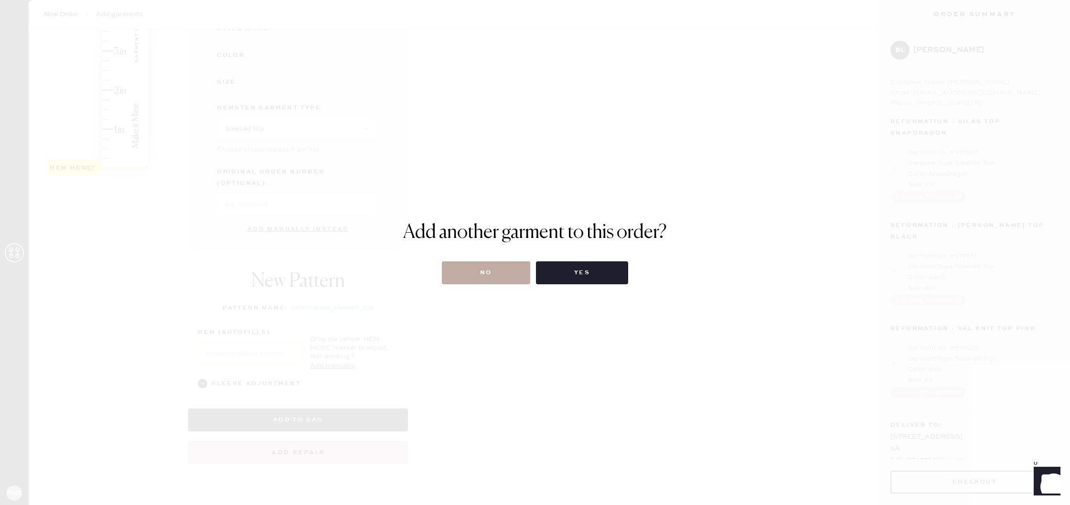
click at [479, 275] on button "No" at bounding box center [486, 272] width 88 height 23
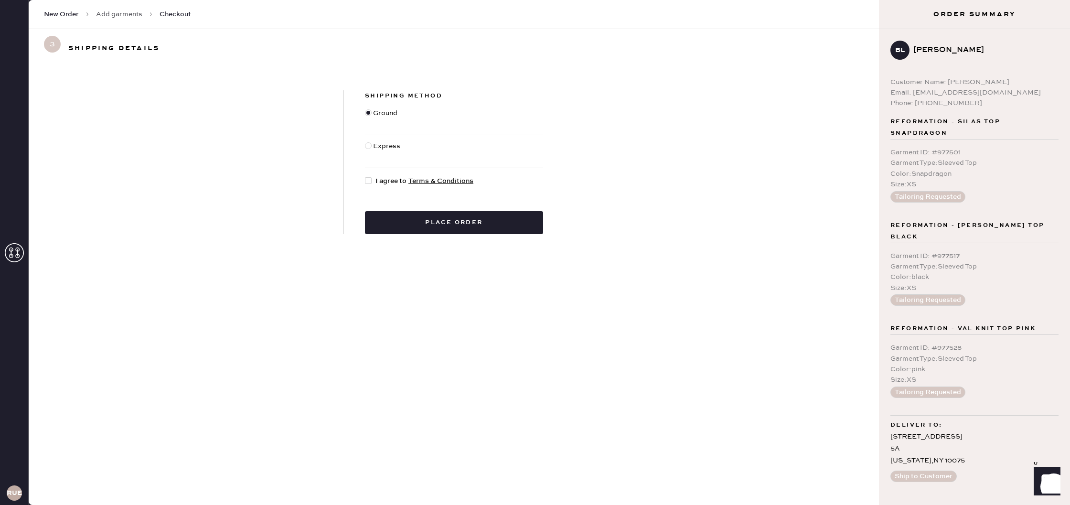
click at [368, 175] on div "Shipping Method Ground Express I agree to Terms & Conditions Place order" at bounding box center [454, 162] width 220 height 144
click at [370, 177] on div at bounding box center [370, 181] width 11 height 11
click at [365, 176] on input "I agree to Terms & Conditions" at bounding box center [365, 176] width 0 height 0
checkbox input "true"
click at [414, 211] on button "Place order" at bounding box center [454, 222] width 178 height 23
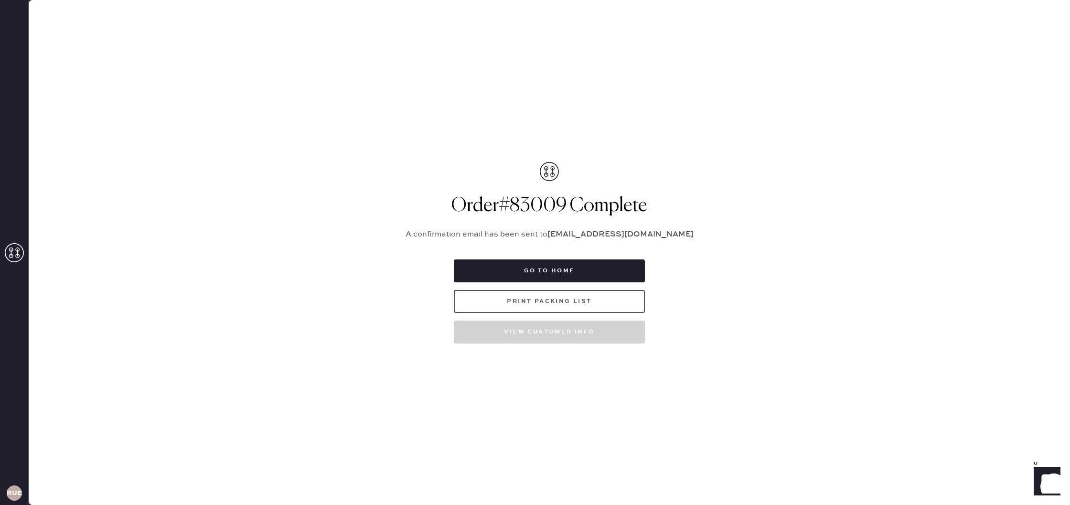
click at [559, 302] on button "Print Packing List" at bounding box center [549, 301] width 191 height 23
click at [614, 269] on button "Go to home" at bounding box center [549, 270] width 191 height 23
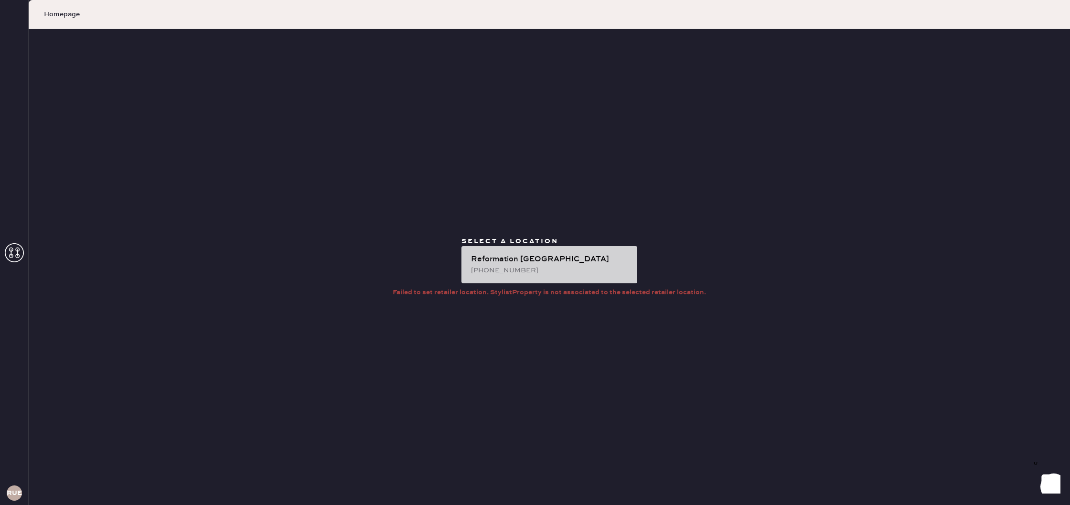
click at [579, 269] on div "[PHONE_NUMBER]" at bounding box center [550, 270] width 159 height 11
click at [516, 270] on div "[PHONE_NUMBER]" at bounding box center [550, 270] width 159 height 11
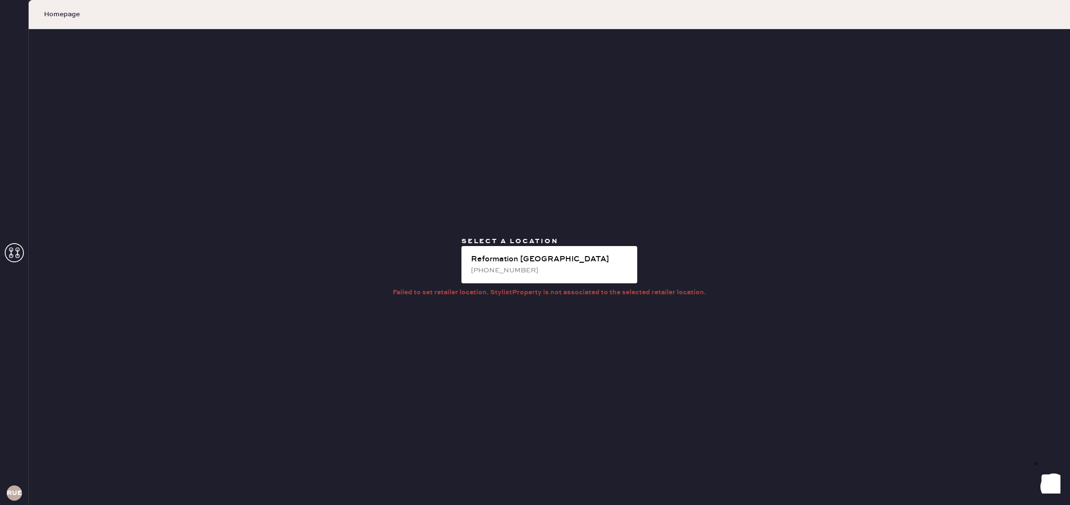
click at [65, 13] on span "Homepage" at bounding box center [62, 15] width 36 height 10
click at [16, 249] on use at bounding box center [14, 252] width 19 height 19
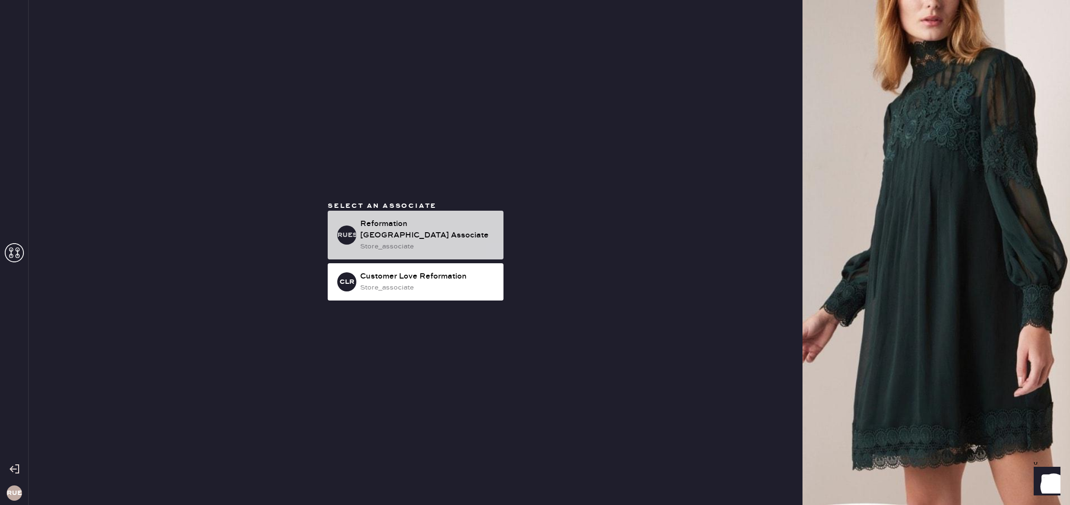
click at [408, 229] on div "Reformation [GEOGRAPHIC_DATA] Associate" at bounding box center [428, 229] width 136 height 23
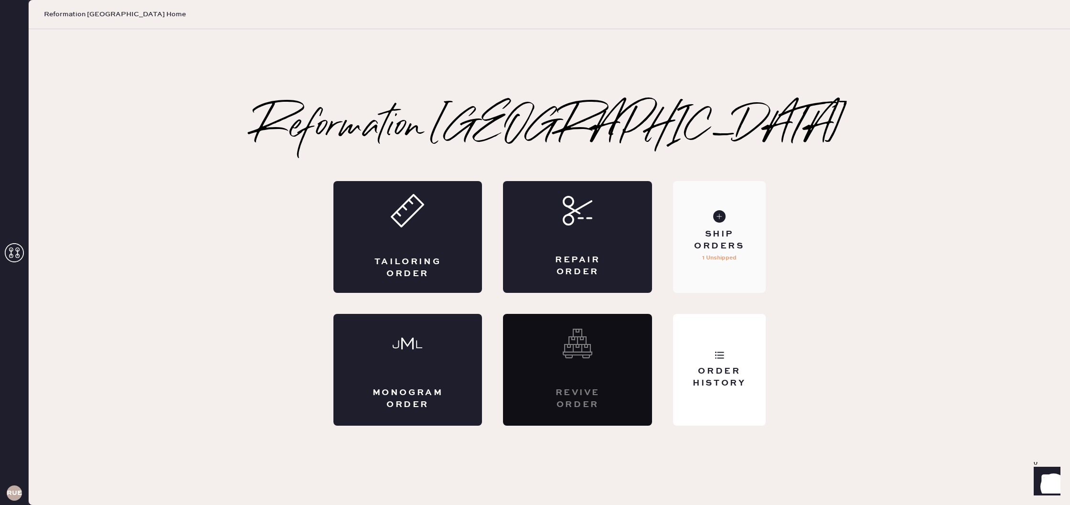
click at [727, 224] on div "Ship Orders 1 Unshipped" at bounding box center [719, 237] width 92 height 112
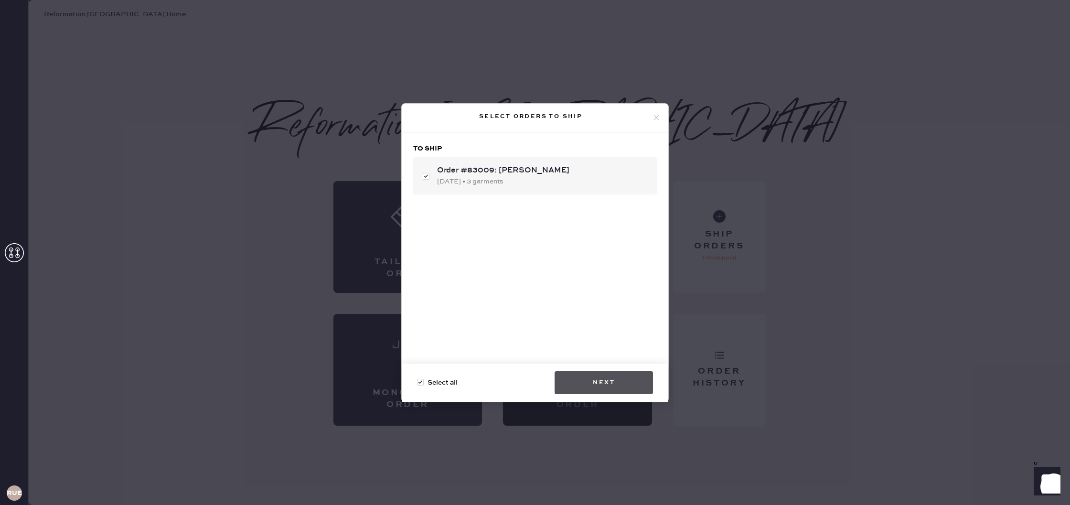
click at [628, 379] on button "Next" at bounding box center [603, 382] width 98 height 23
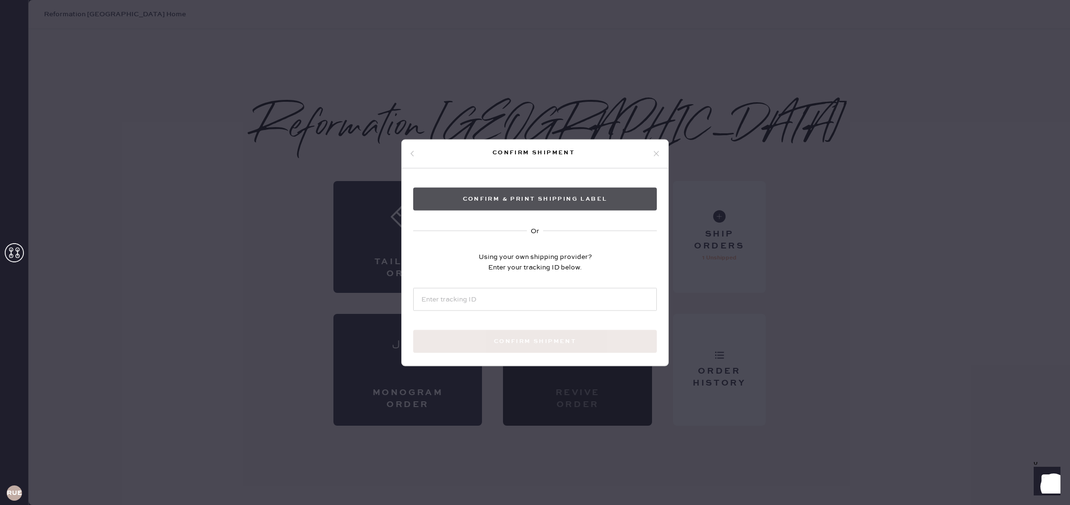
click at [515, 198] on button "Confirm & Print shipping label" at bounding box center [535, 198] width 244 height 23
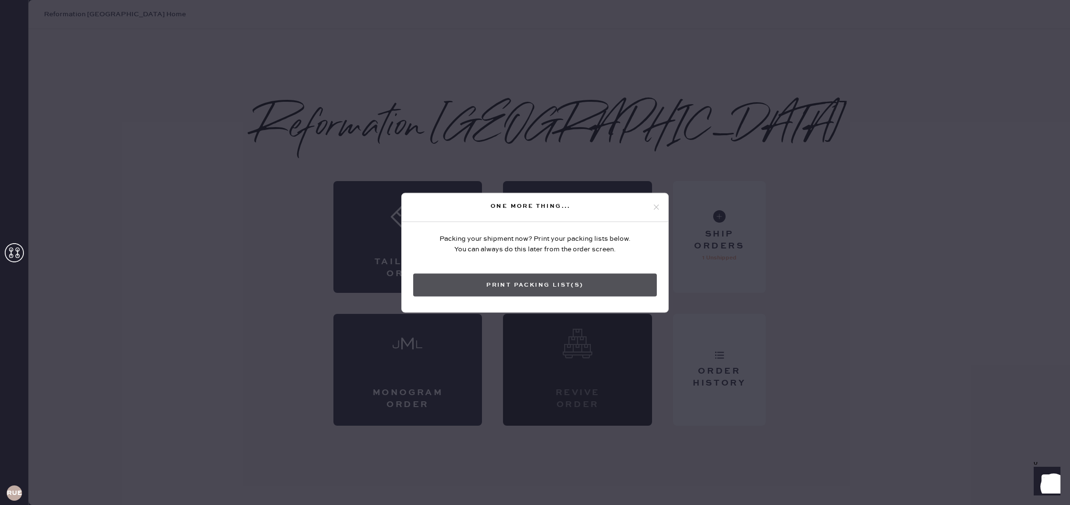
click at [557, 286] on button "Print Packing List(s)" at bounding box center [535, 284] width 244 height 23
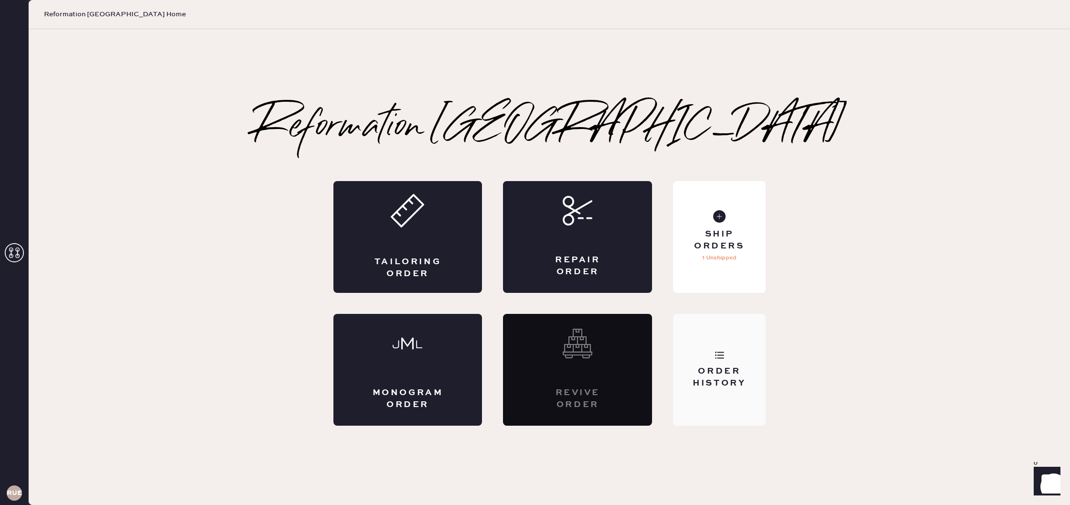
click at [718, 376] on div "Order History" at bounding box center [719, 377] width 77 height 24
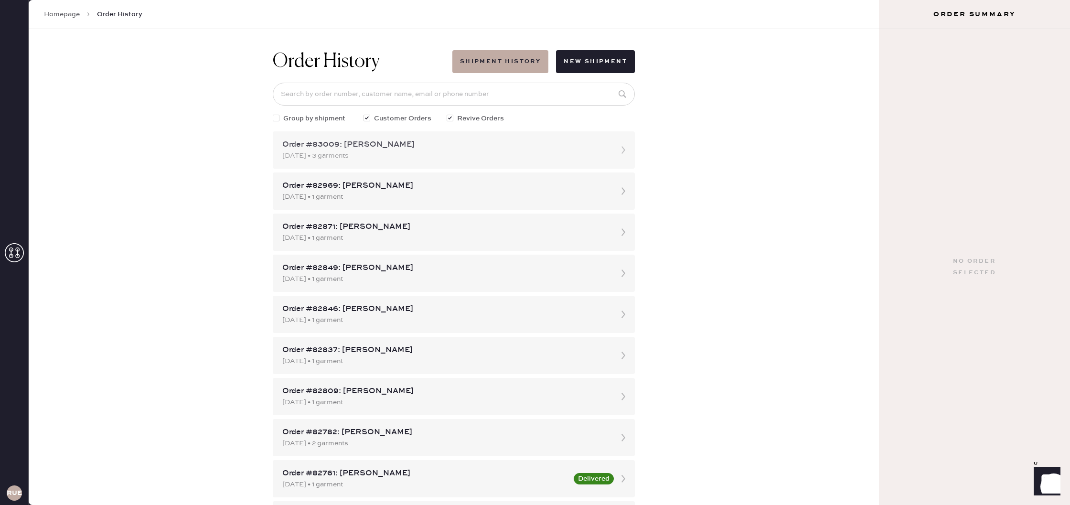
click at [612, 152] on div "Order #83009: [PERSON_NAME] [DATE] • 3 garments" at bounding box center [454, 149] width 362 height 37
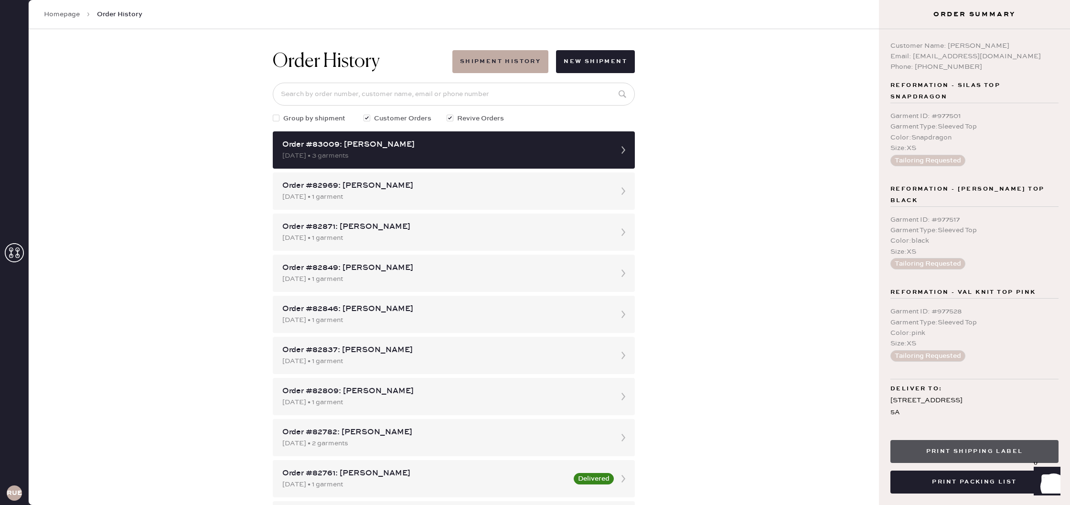
click at [1014, 455] on button "Print Shipping Label" at bounding box center [974, 451] width 168 height 23
click at [131, 16] on span "Order History" at bounding box center [119, 15] width 45 height 10
click at [112, 11] on span "Order History" at bounding box center [119, 15] width 45 height 10
click at [128, 13] on span "Order History" at bounding box center [119, 15] width 45 height 10
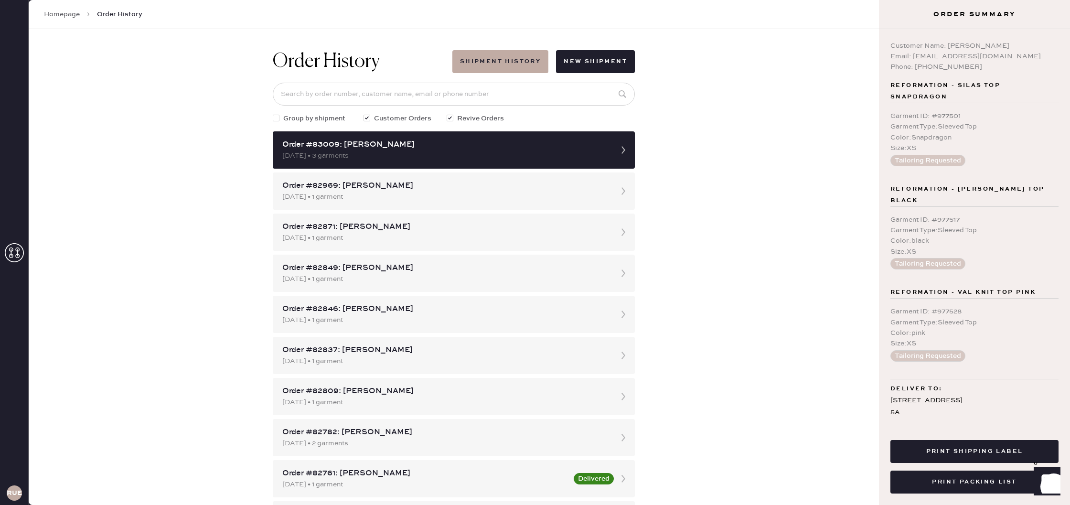
click at [71, 13] on link "Homepage" at bounding box center [62, 15] width 36 height 10
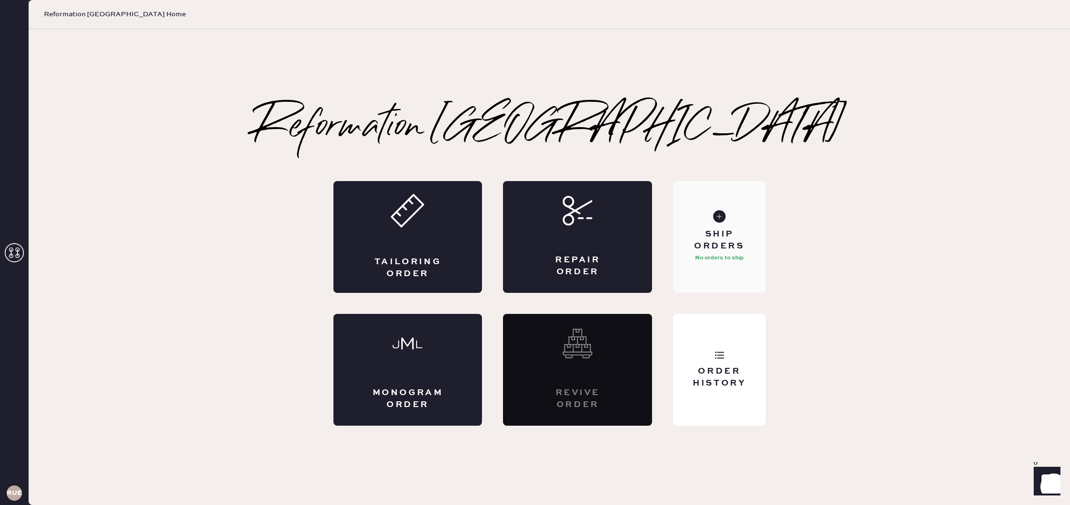
click at [723, 251] on div "Ship Orders" at bounding box center [719, 240] width 77 height 24
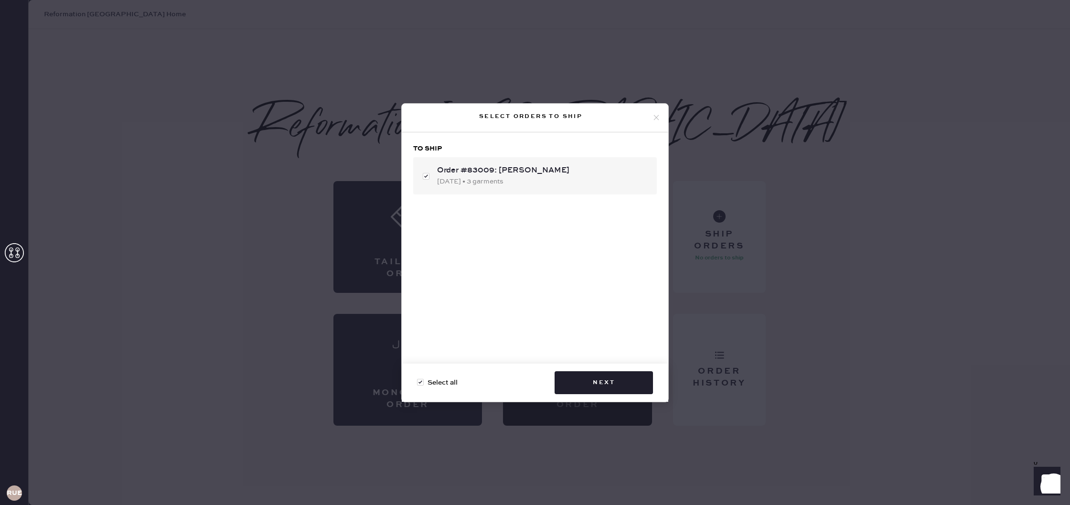
click at [659, 117] on icon at bounding box center [656, 117] width 9 height 9
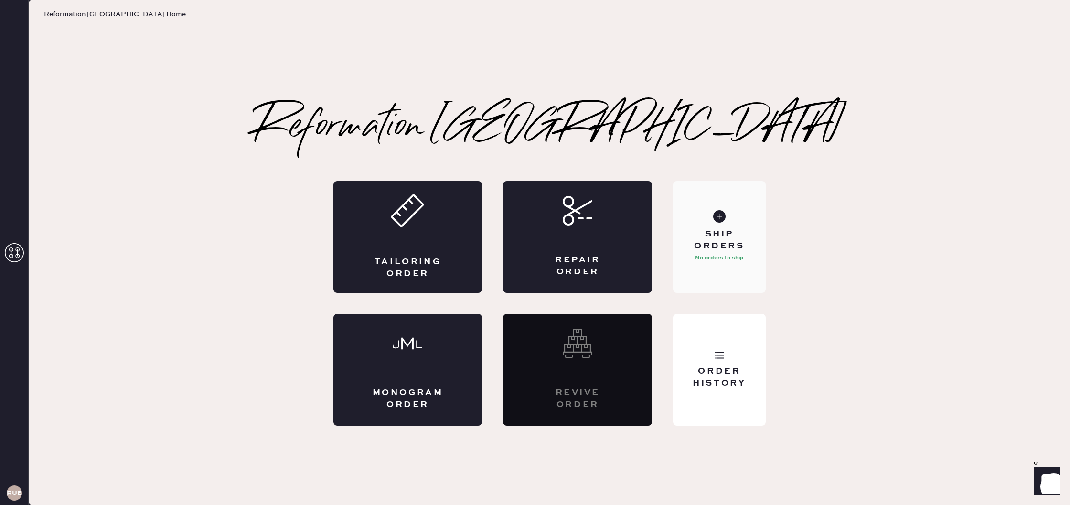
click at [720, 242] on div "Ship Orders" at bounding box center [719, 240] width 77 height 24
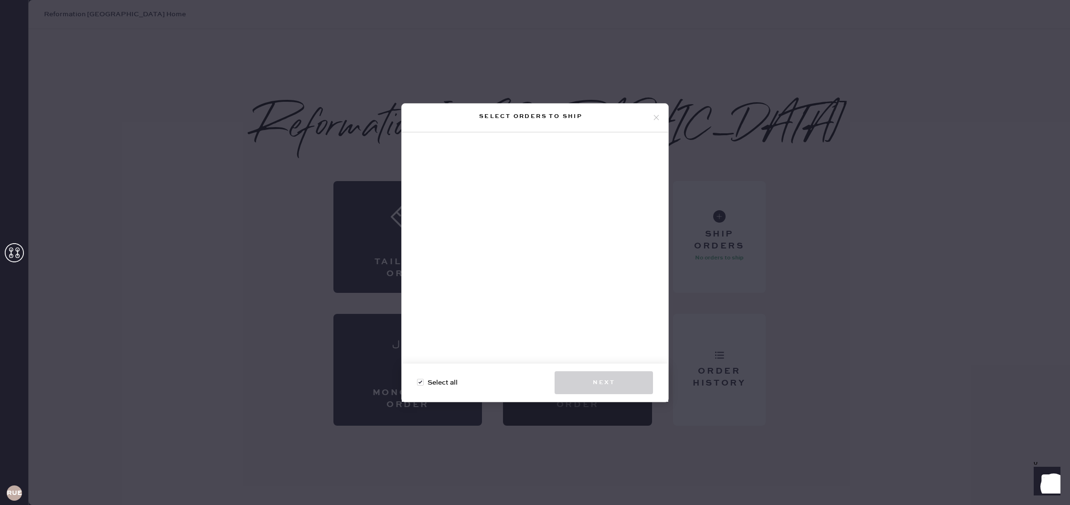
click at [659, 116] on icon at bounding box center [656, 117] width 9 height 9
